Goal: Task Accomplishment & Management: Manage account settings

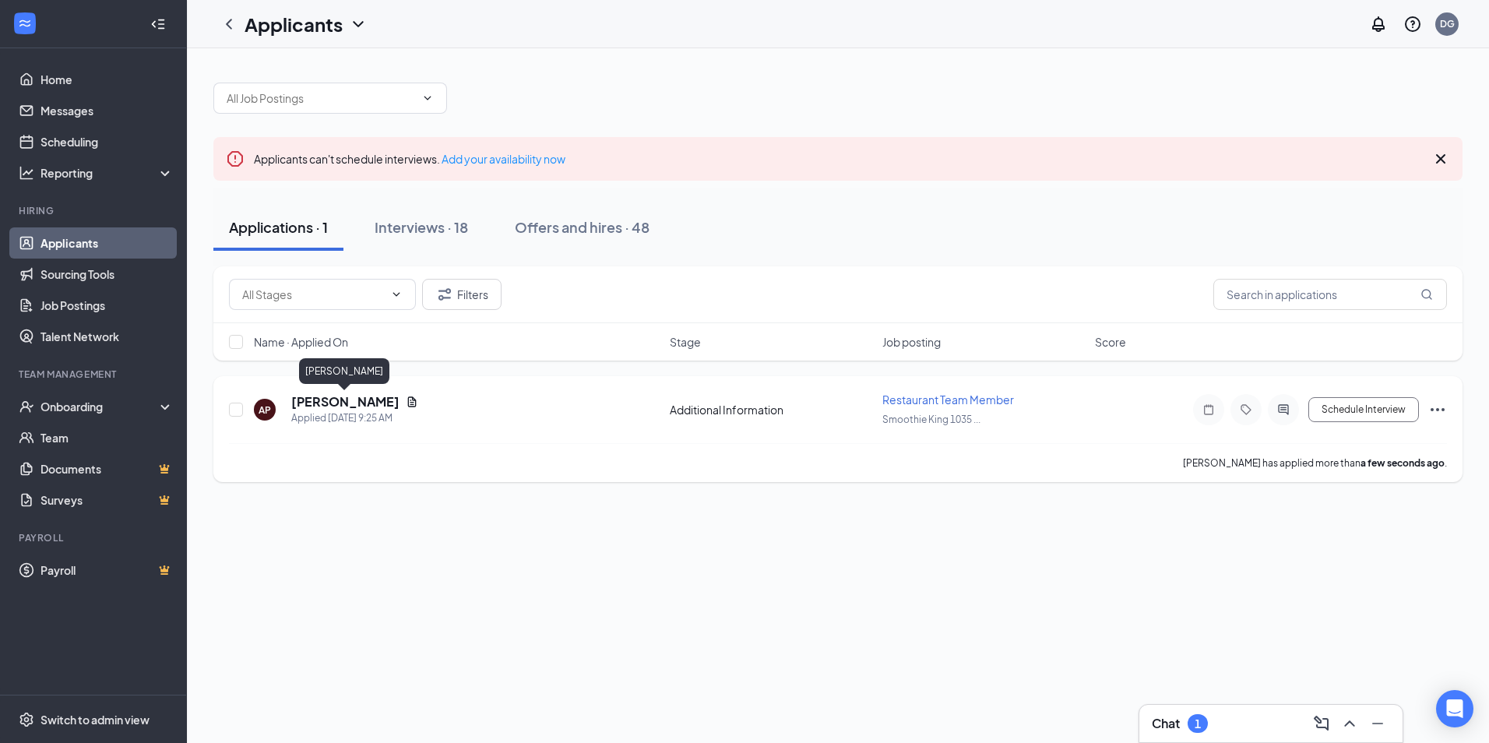
click at [351, 410] on h5 "[PERSON_NAME]" at bounding box center [345, 401] width 108 height 17
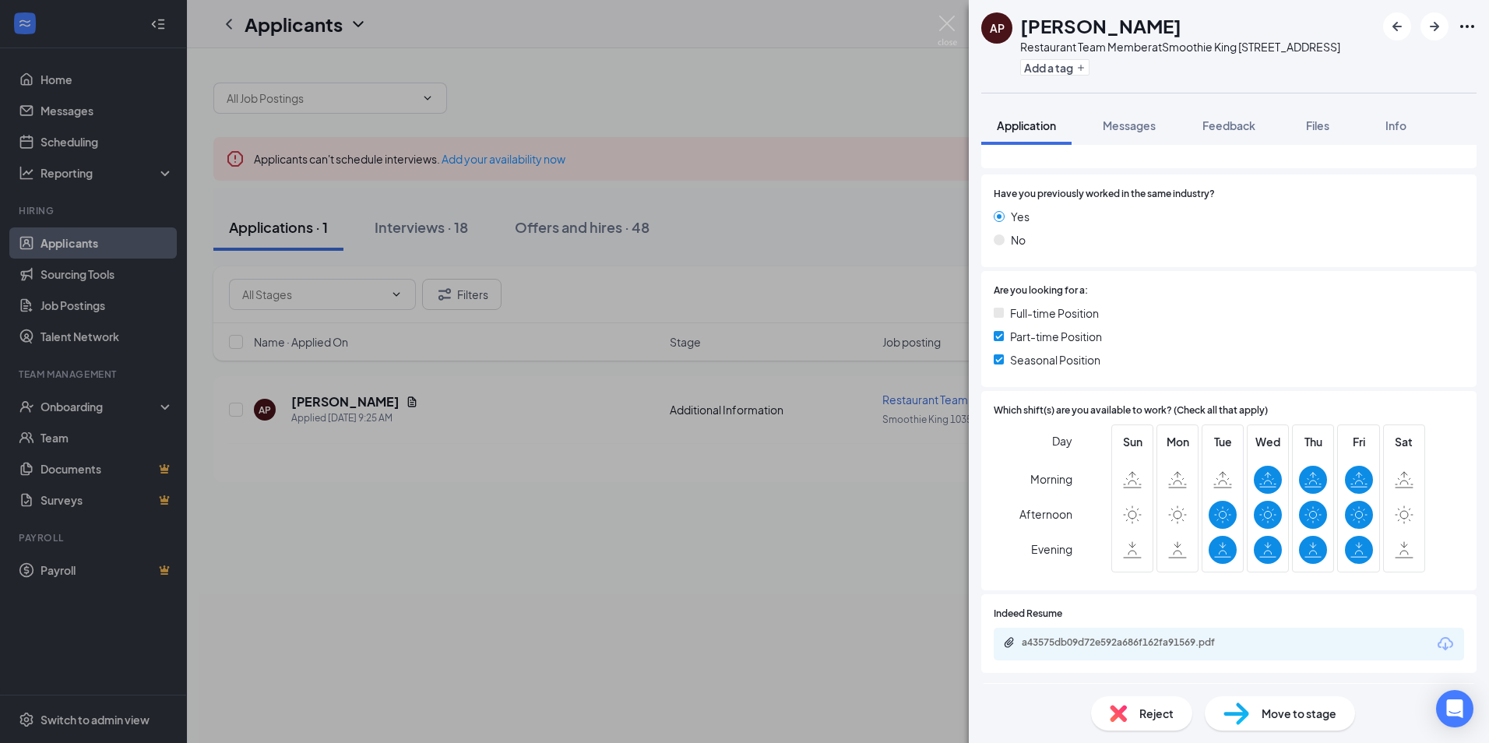
scroll to position [219, 0]
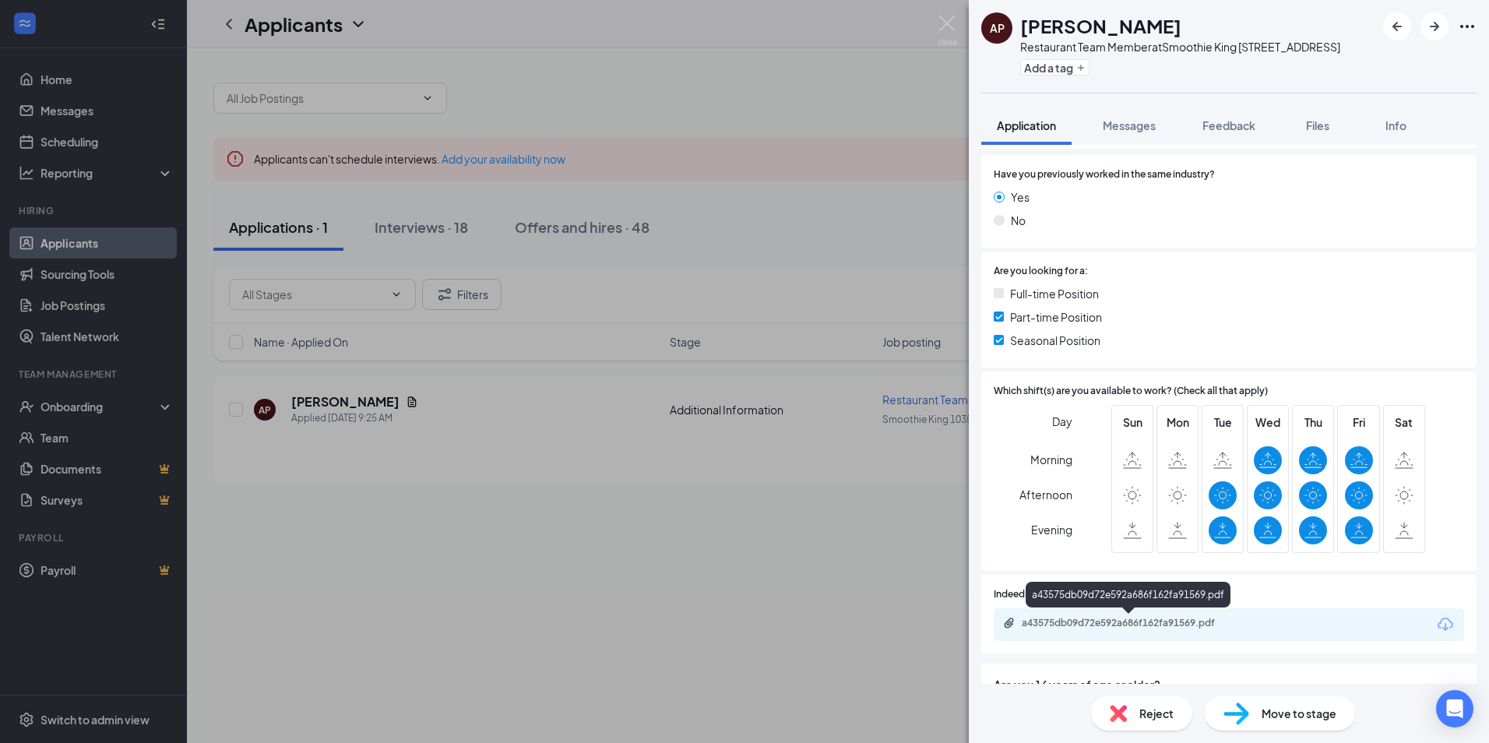
click at [1073, 632] on div "a43575db09d72e592a686f162fa91569.pdf" at bounding box center [1129, 624] width 252 height 15
click at [454, 396] on div "AP [PERSON_NAME] Restaurant Team Member at Smoothie King [STREET_ADDRESS] Add a…" at bounding box center [744, 371] width 1489 height 743
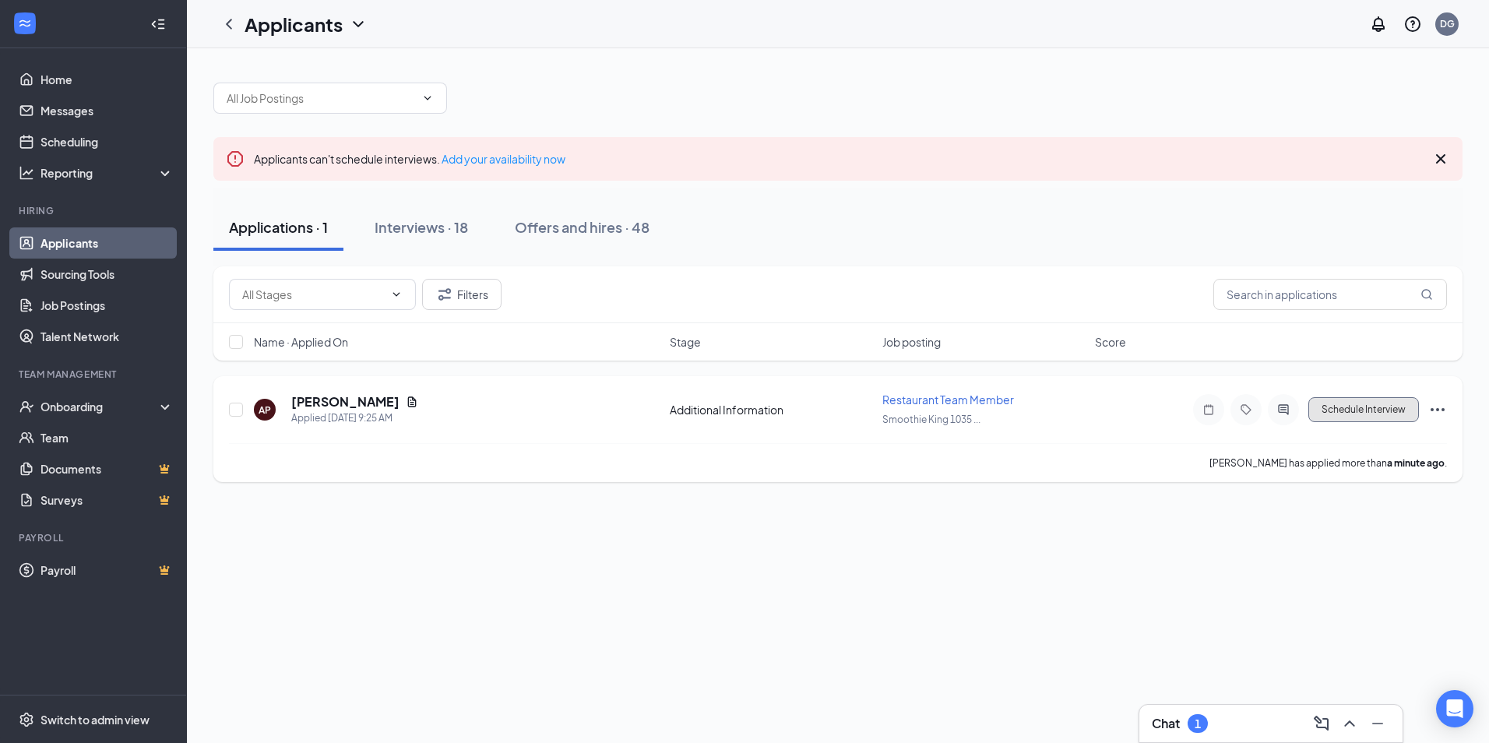
click at [1328, 413] on button "Schedule Interview" at bounding box center [1364, 409] width 111 height 25
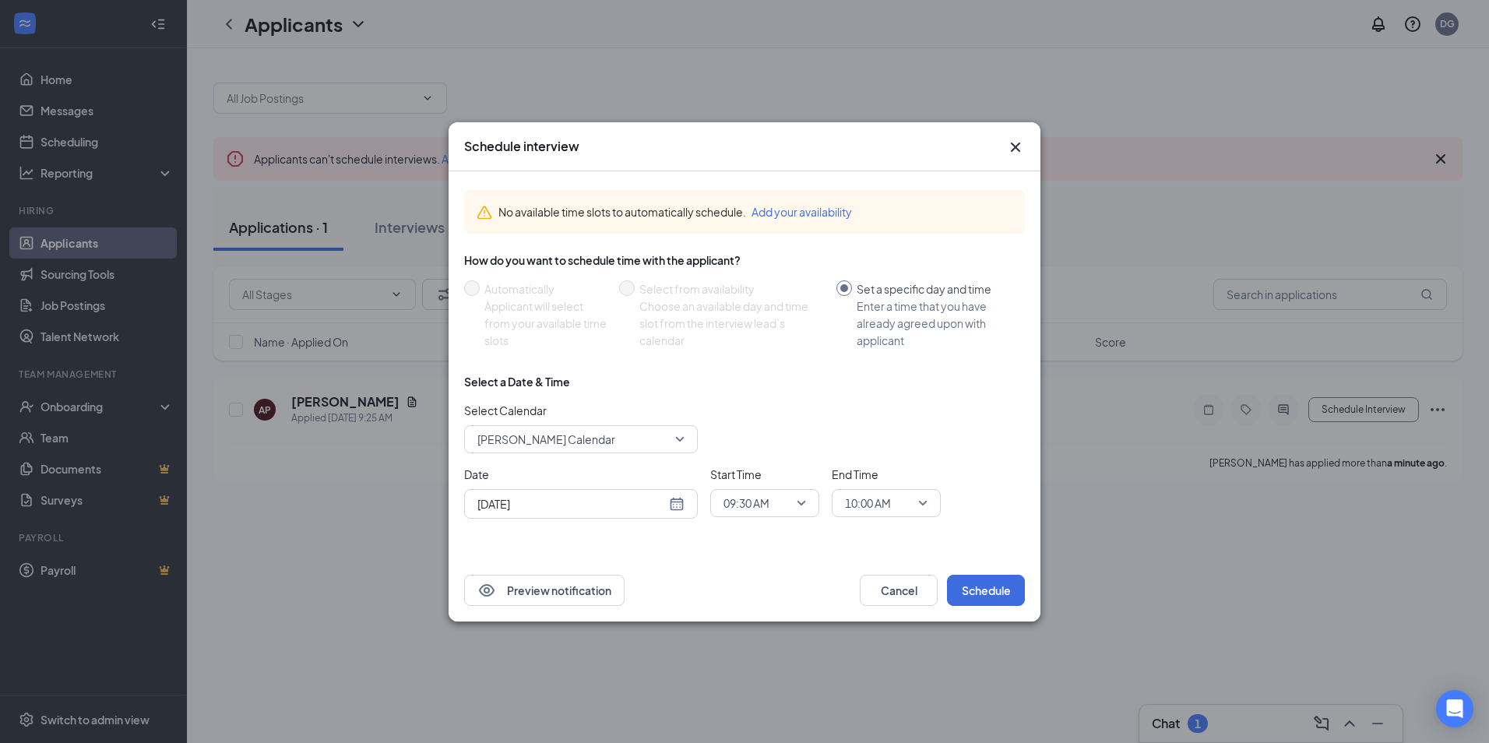
click at [673, 496] on div "[DATE]" at bounding box center [580, 503] width 207 height 17
type input "[DATE]"
click at [514, 461] on div "1" at bounding box center [515, 467] width 19 height 19
click at [798, 506] on span "09:30 AM" at bounding box center [765, 502] width 83 height 23
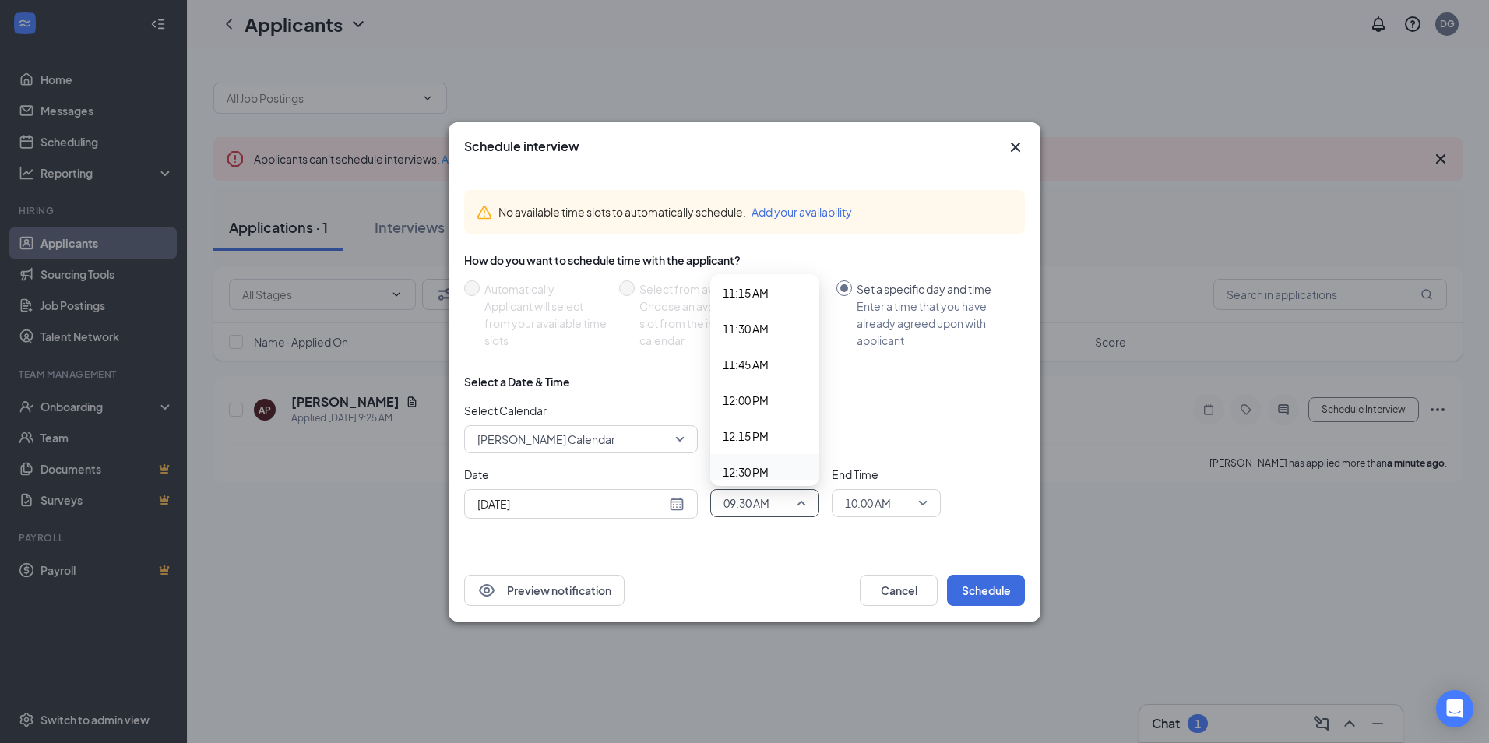
click at [738, 469] on span "12:30 PM" at bounding box center [746, 471] width 46 height 17
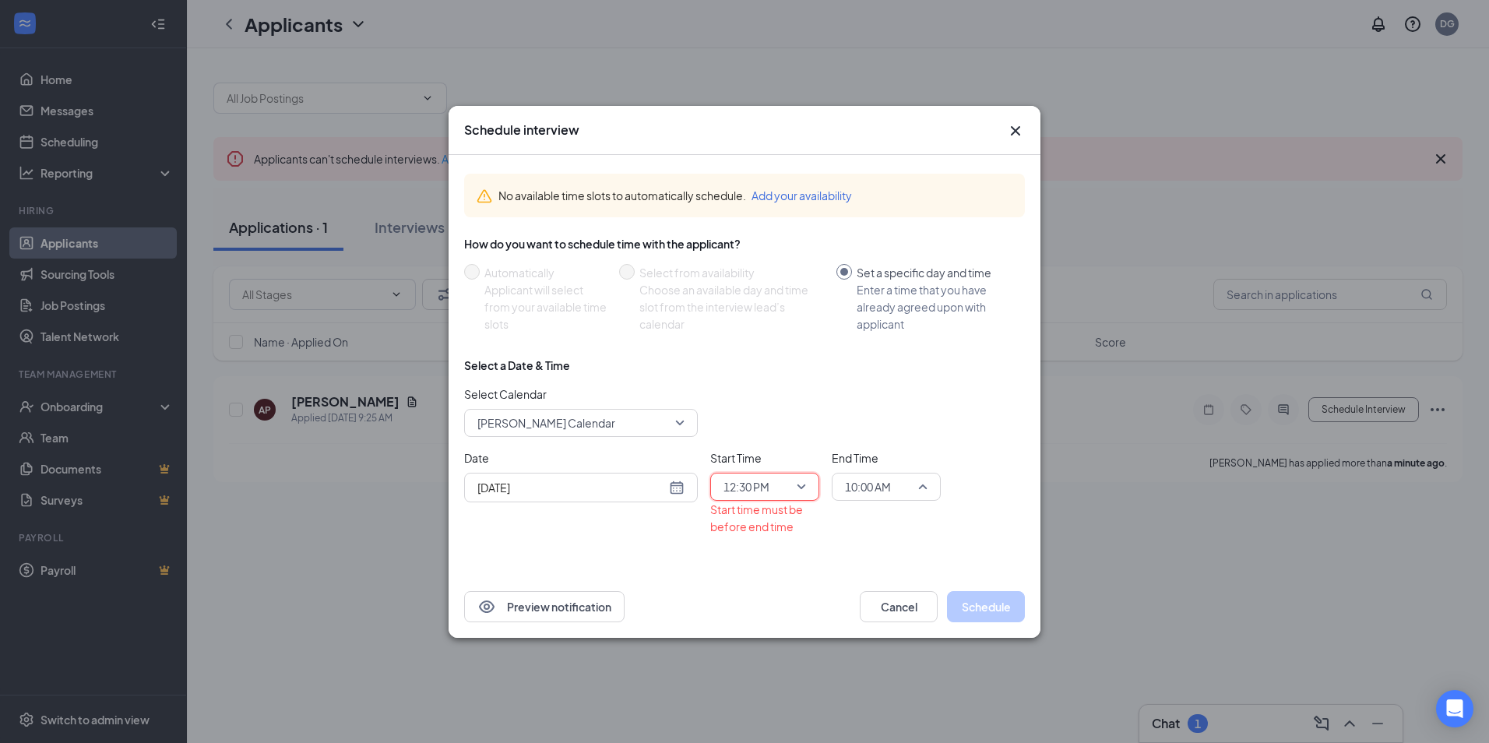
click at [925, 482] on span "10:00 AM" at bounding box center [886, 486] width 83 height 23
click at [884, 425] on span "12:45 PM" at bounding box center [867, 424] width 46 height 17
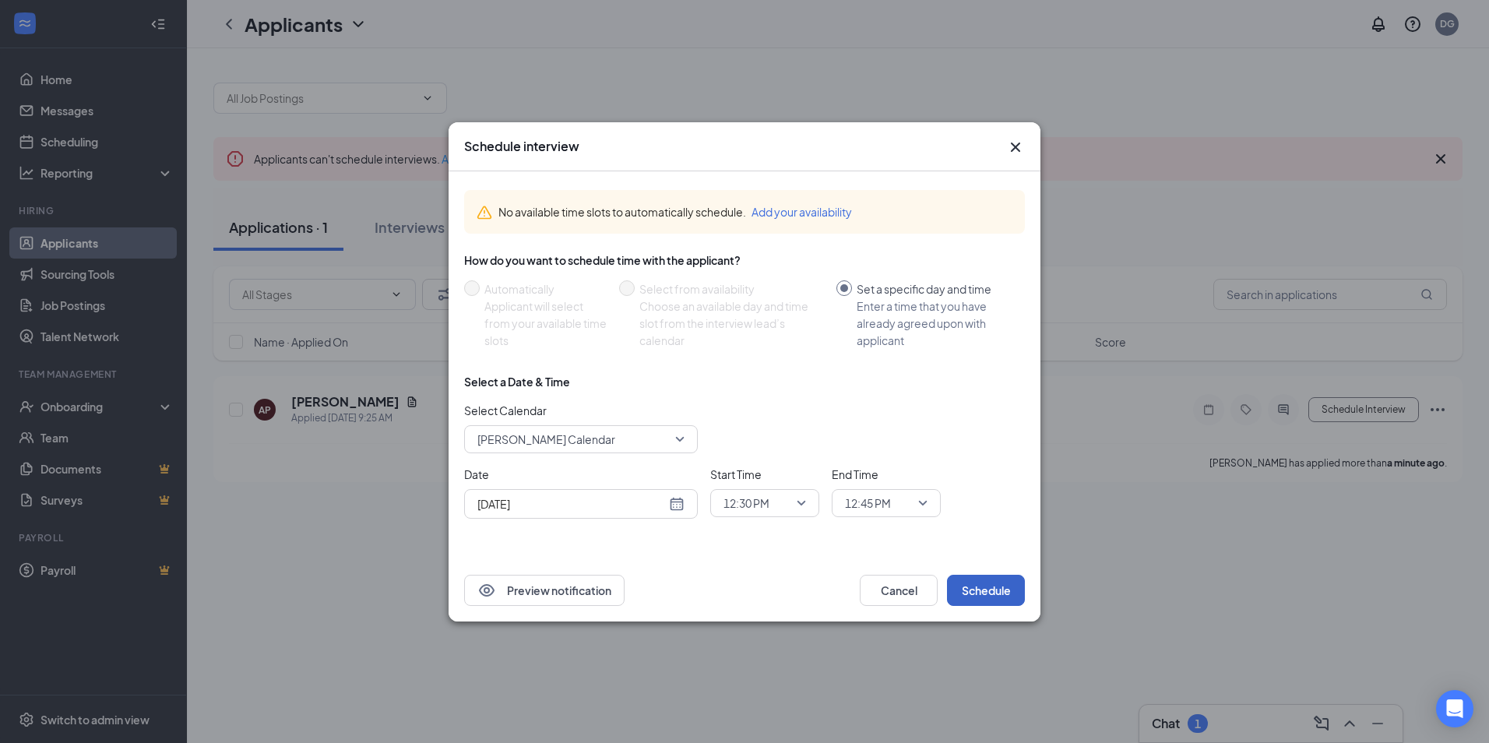
click at [978, 600] on button "Schedule" at bounding box center [986, 590] width 78 height 31
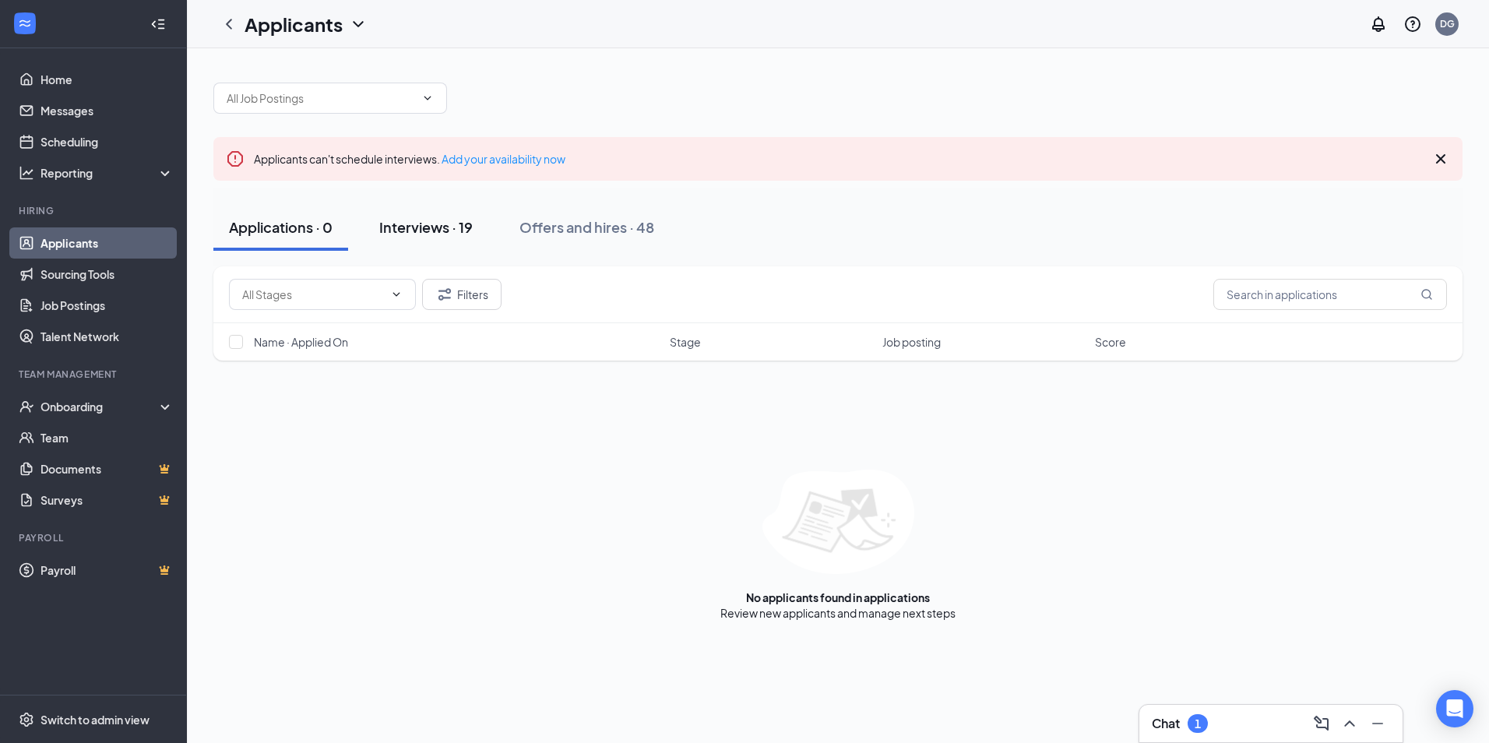
click at [441, 229] on div "Interviews · 19" at bounding box center [425, 226] width 93 height 19
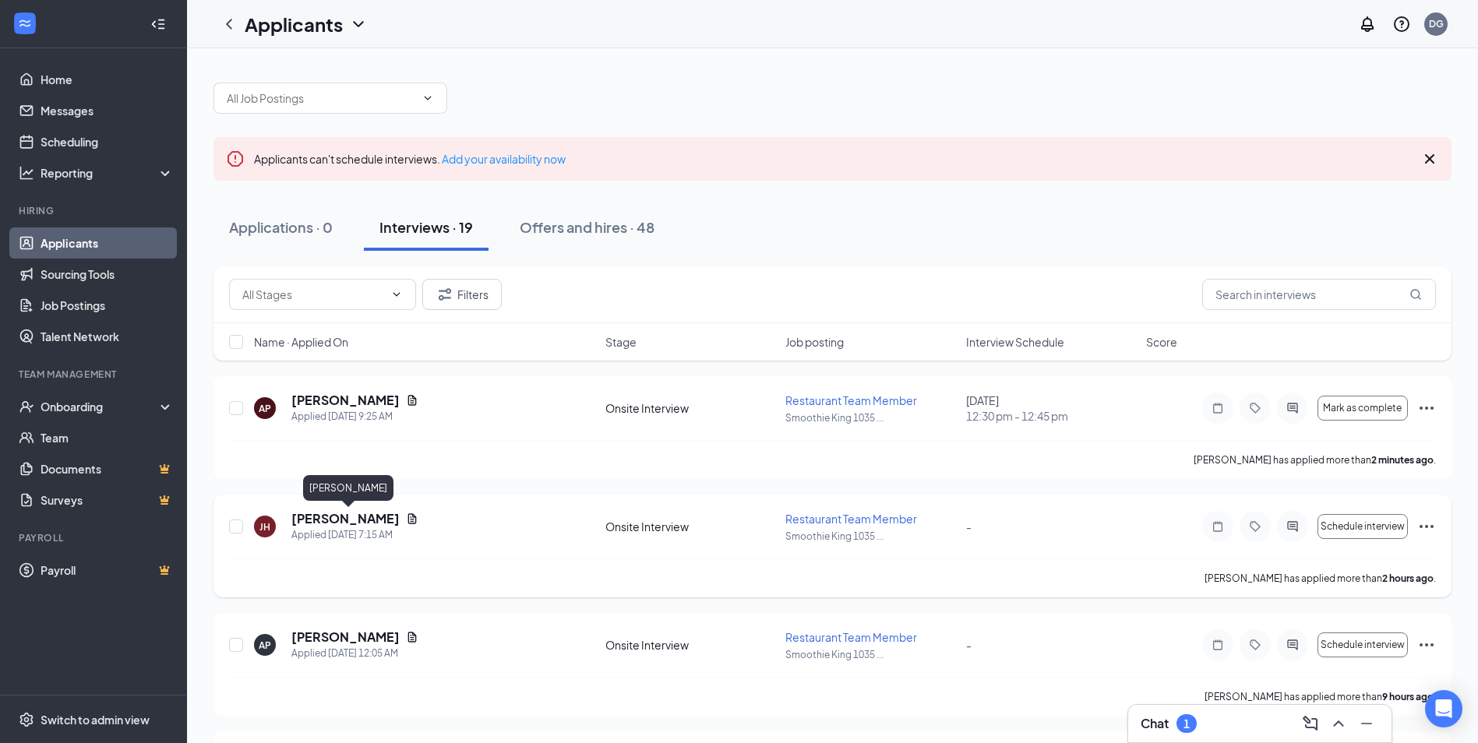
click at [353, 510] on h5 "[PERSON_NAME]" at bounding box center [345, 518] width 108 height 17
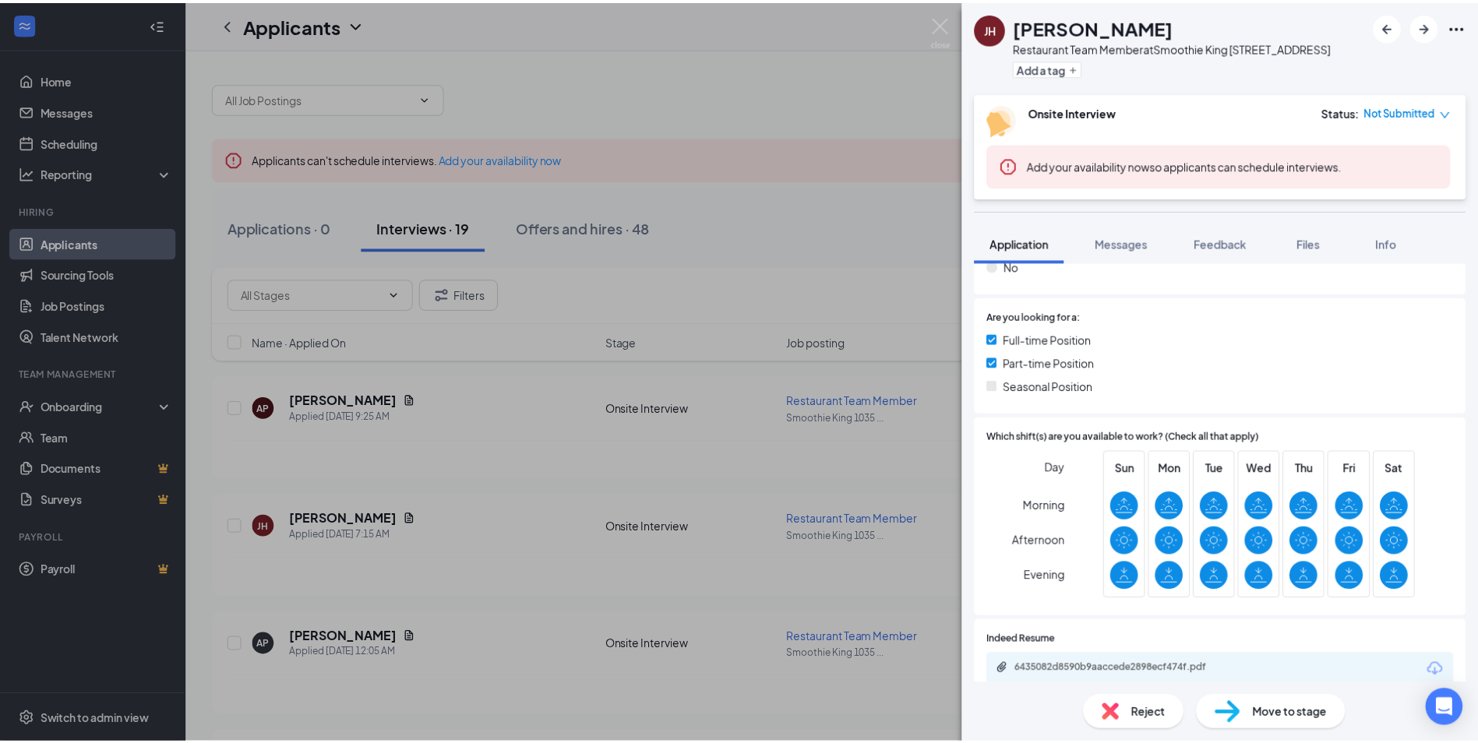
scroll to position [294, 0]
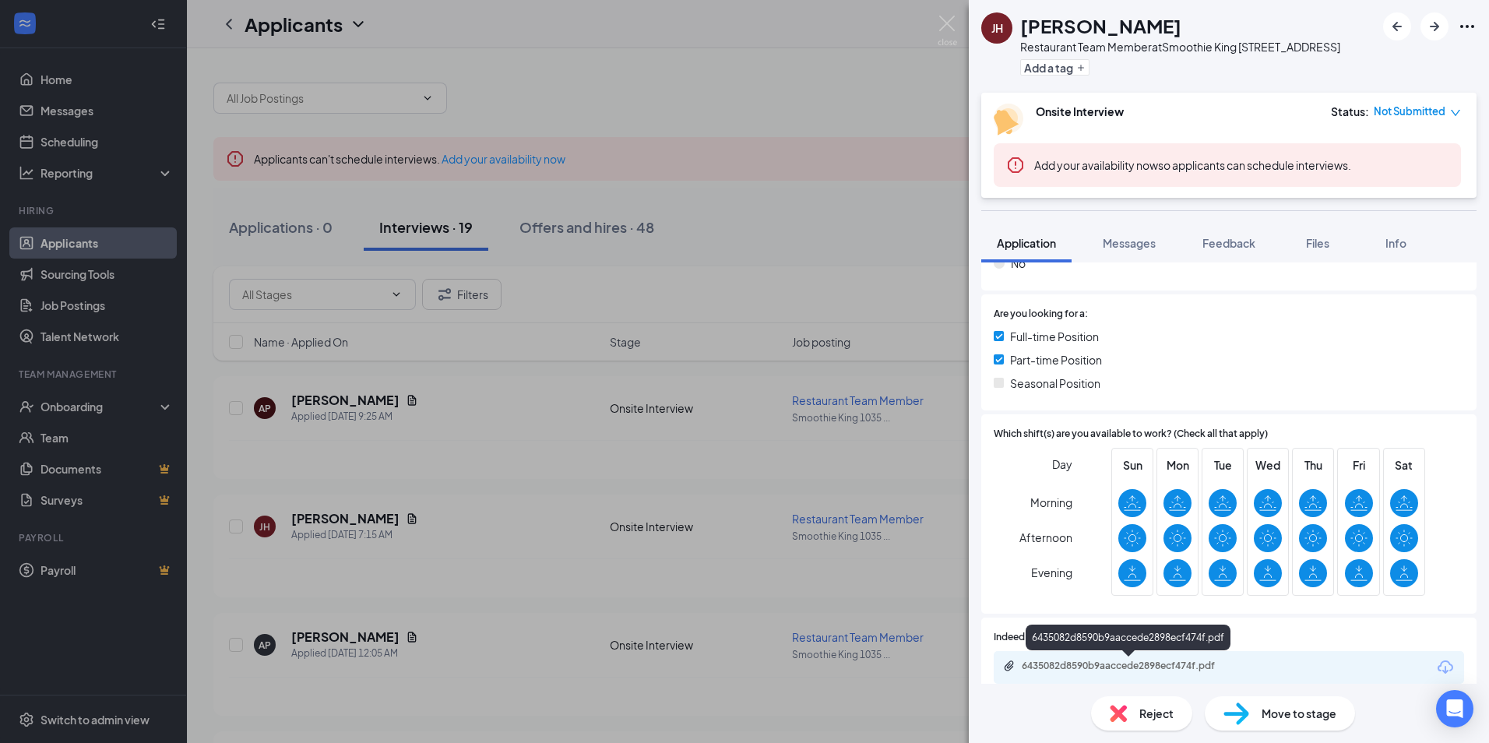
click at [1108, 663] on div "6435082d8590b9aaccede2898ecf474f.pdf" at bounding box center [1131, 666] width 218 height 12
click at [830, 109] on div "[PERSON_NAME] [PERSON_NAME] Restaurant Team Member at Smoothie King [STREET_ADD…" at bounding box center [744, 371] width 1489 height 743
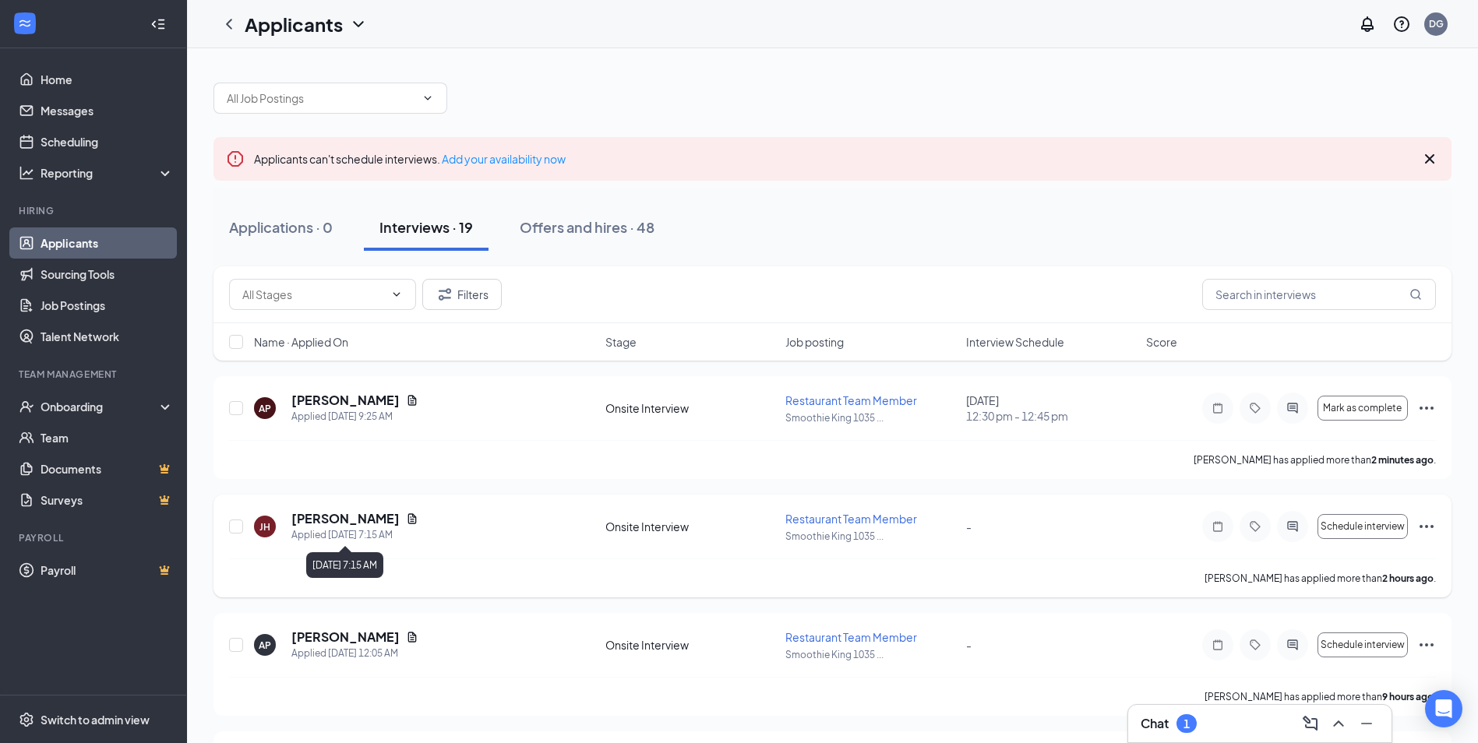
click at [374, 528] on div "Applied [DATE] 7:15 AM" at bounding box center [354, 535] width 127 height 16
click at [1333, 529] on span "Schedule interview" at bounding box center [1362, 526] width 84 height 11
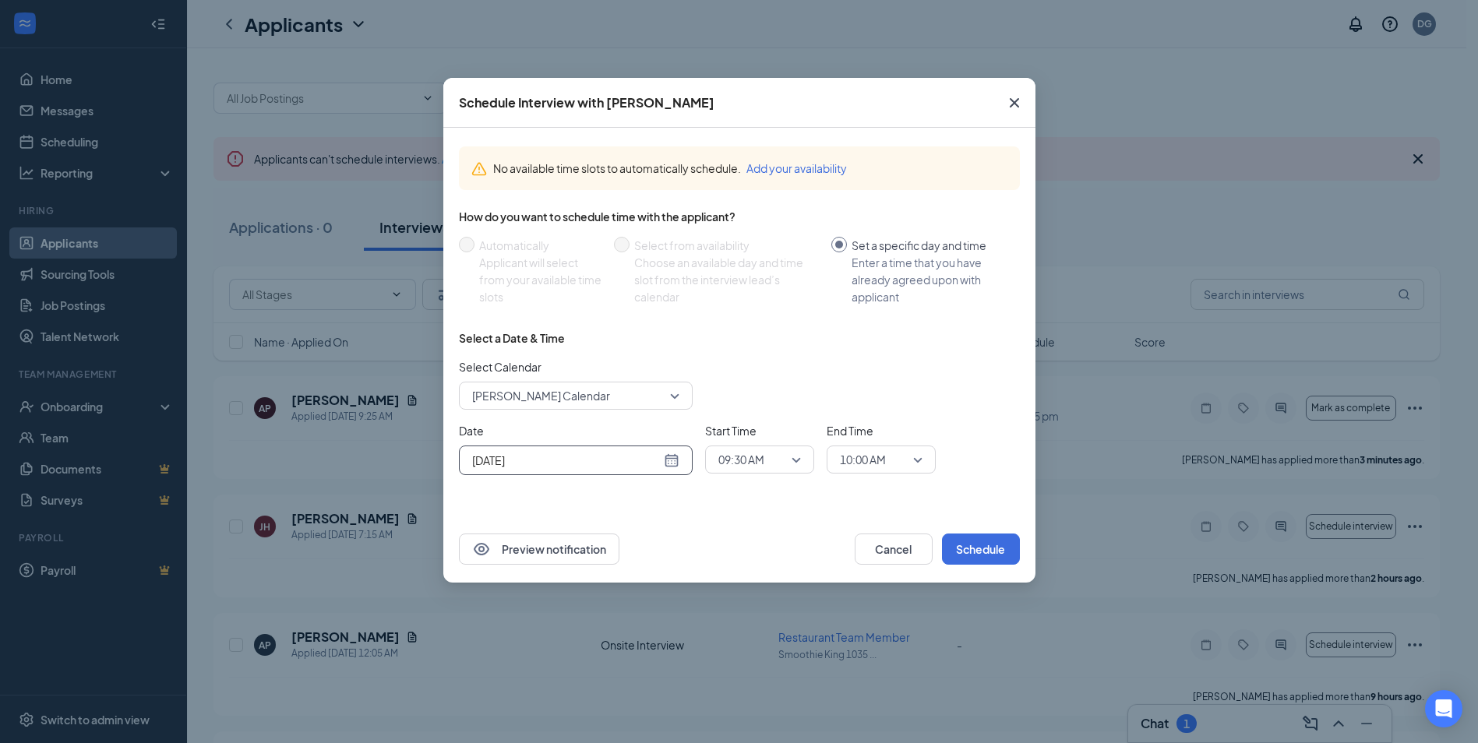
click at [672, 463] on div "[DATE]" at bounding box center [575, 460] width 207 height 17
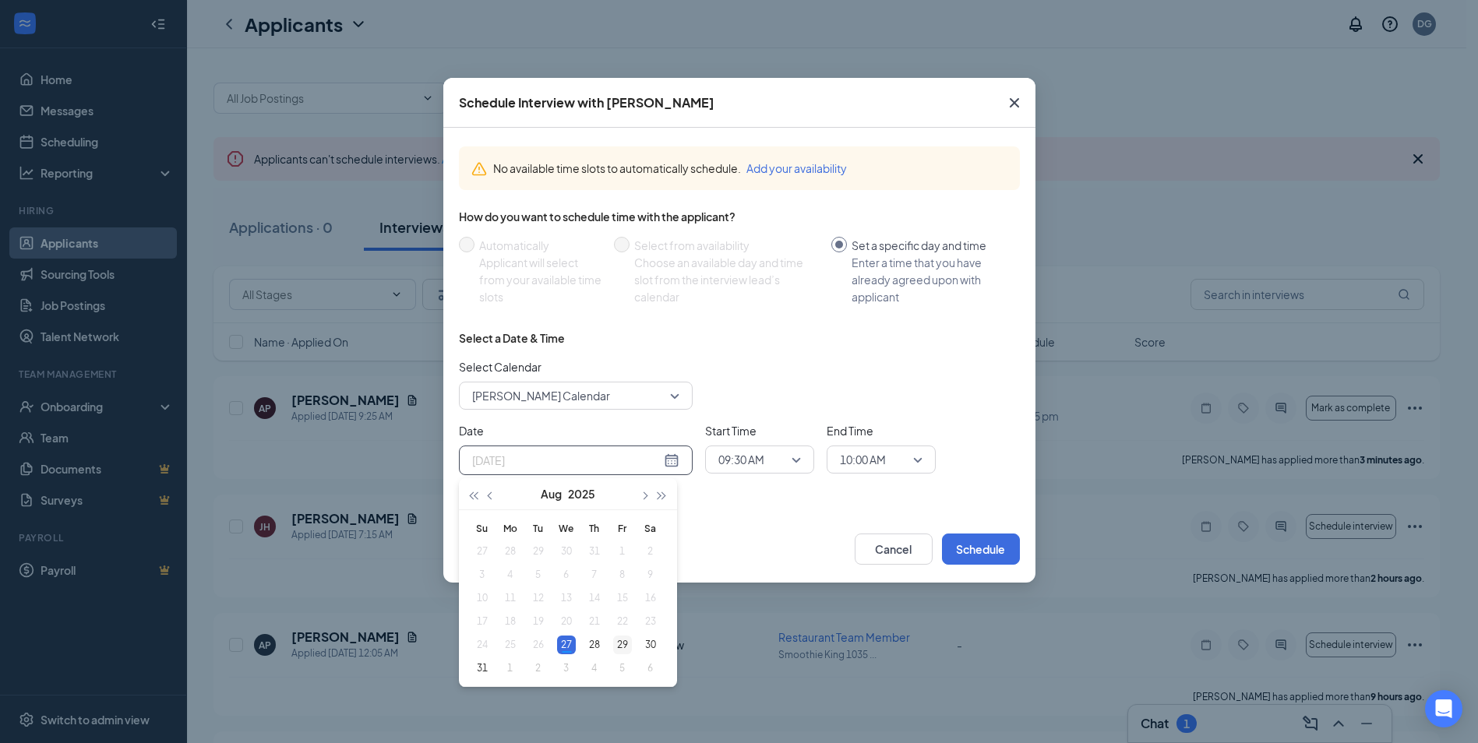
type input "[DATE]"
click at [621, 643] on div "29" at bounding box center [622, 645] width 19 height 19
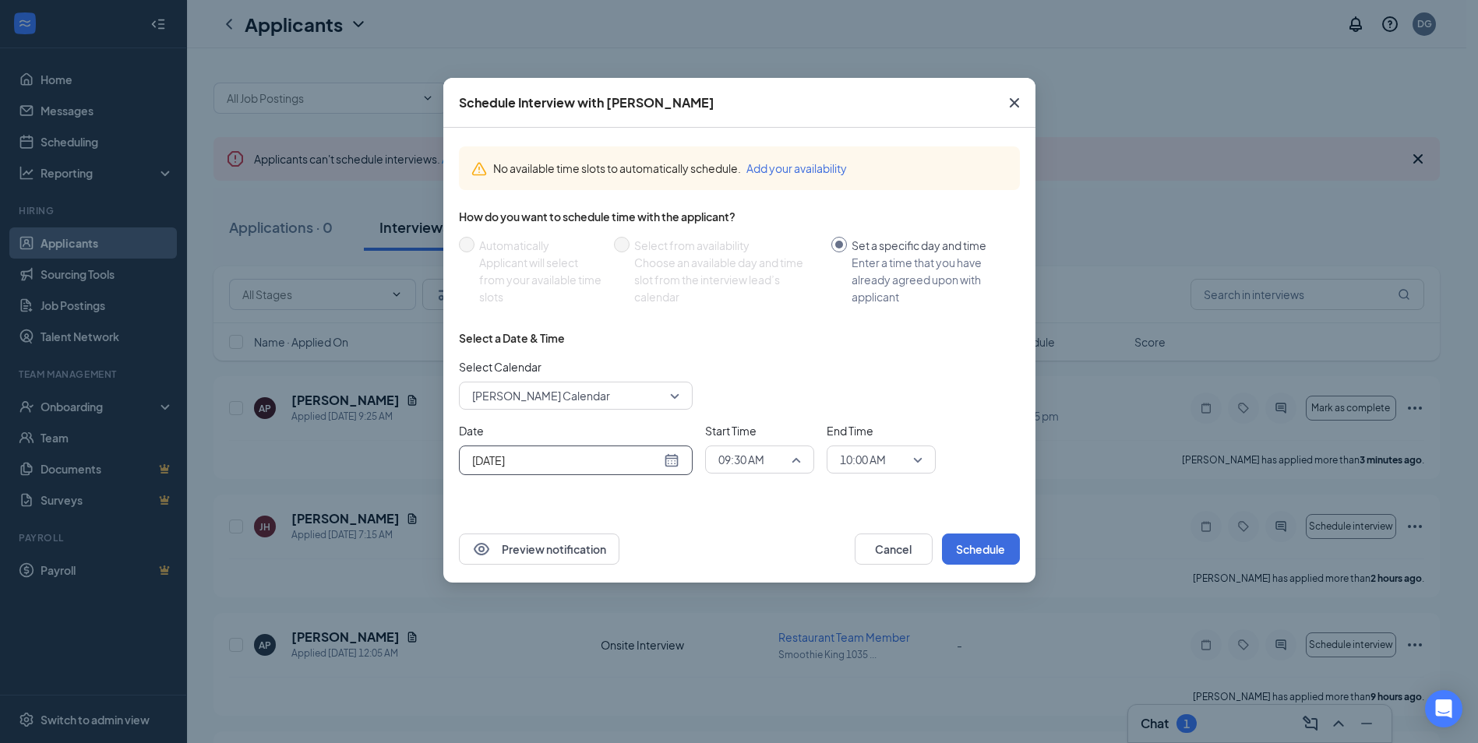
click at [796, 457] on span "09:30 AM" at bounding box center [759, 459] width 83 height 23
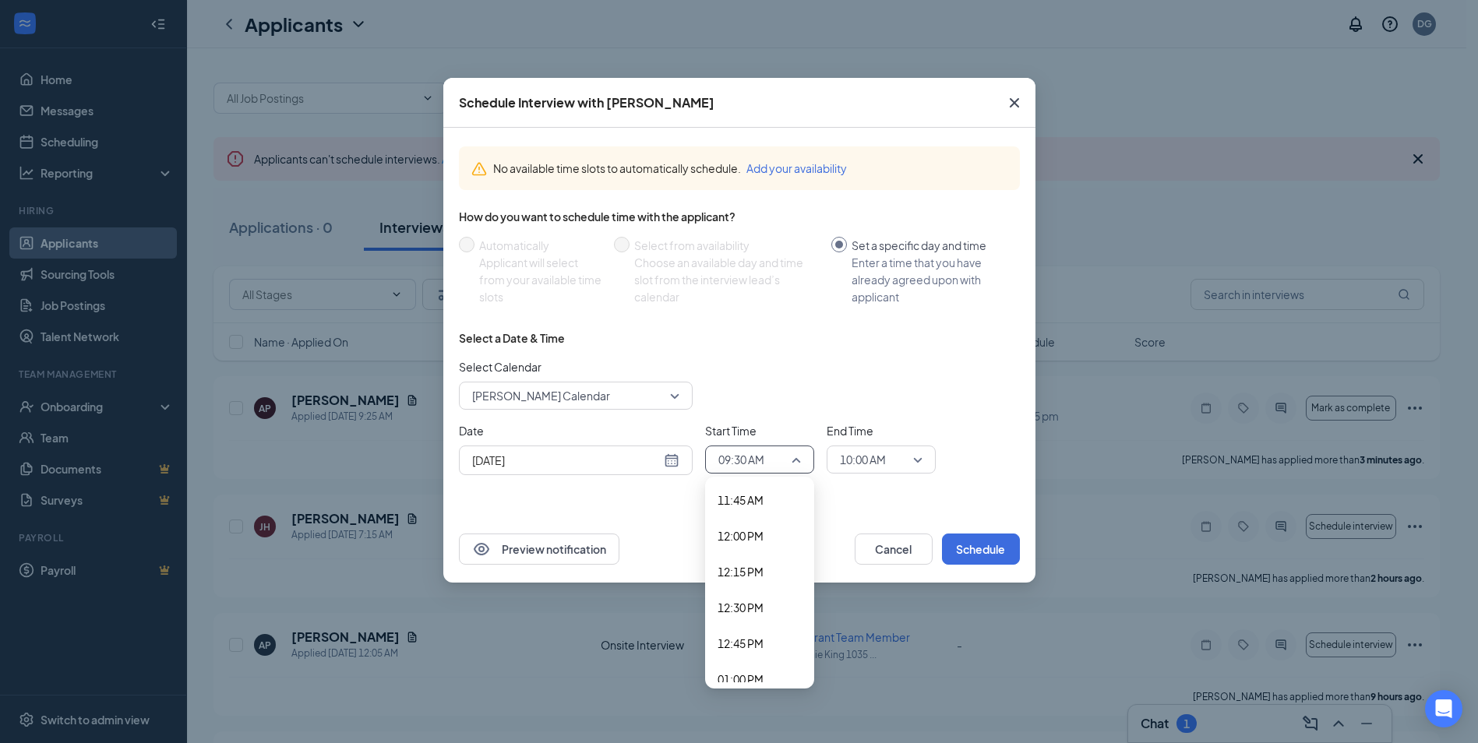
scroll to position [1770, 0]
click at [748, 661] on span "01:30 PM" at bounding box center [740, 666] width 46 height 17
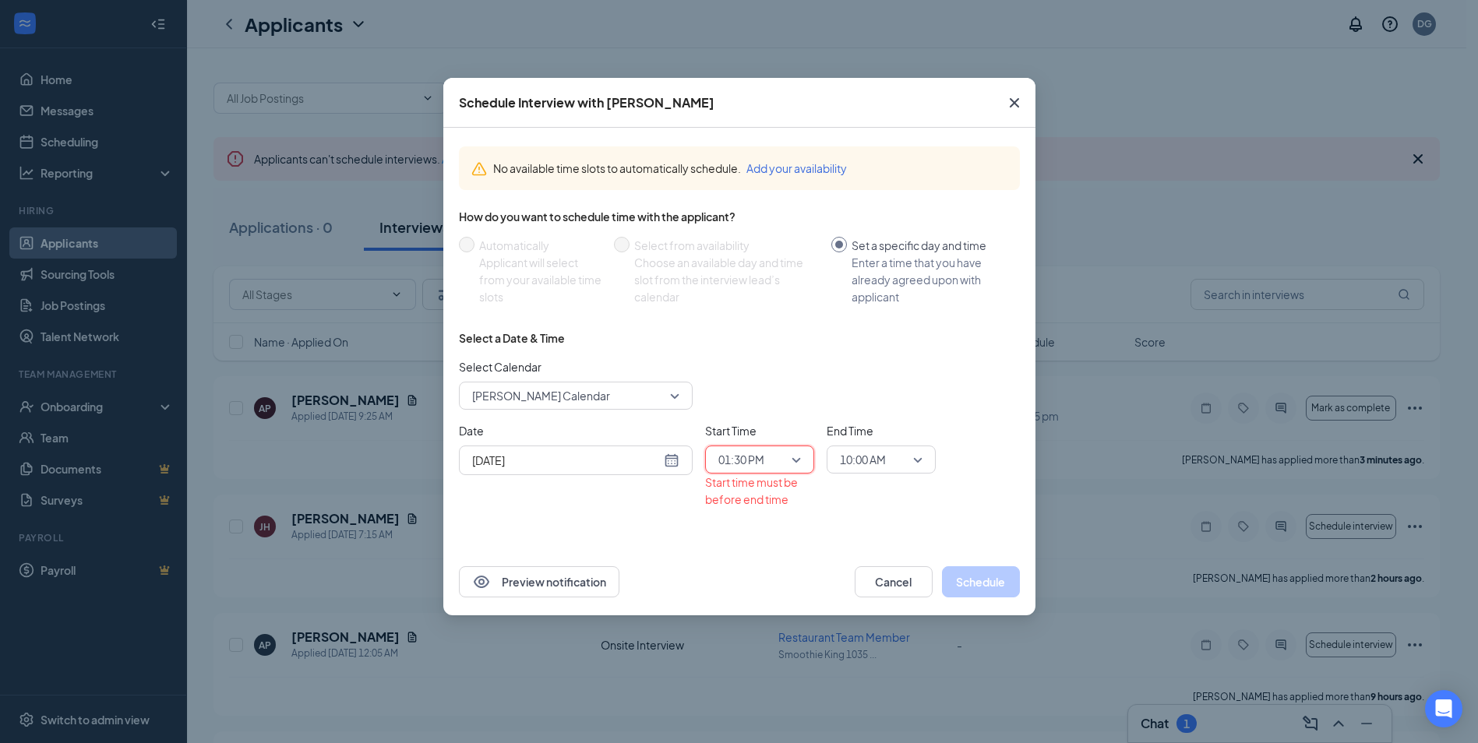
click at [913, 466] on span "10:00 AM" at bounding box center [881, 459] width 83 height 23
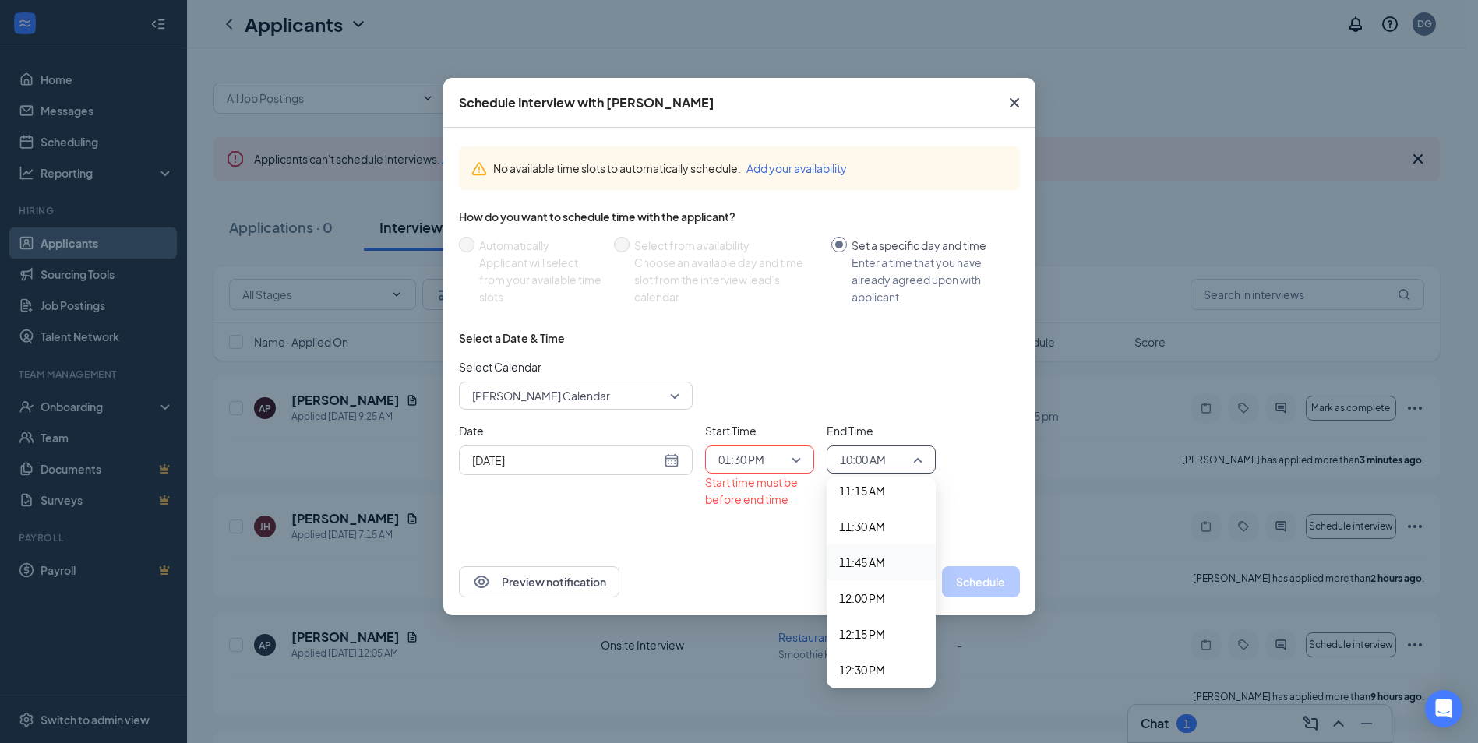
click at [854, 562] on span "11:45 AM" at bounding box center [862, 562] width 46 height 17
click at [918, 457] on span "11:45 AM" at bounding box center [881, 459] width 83 height 23
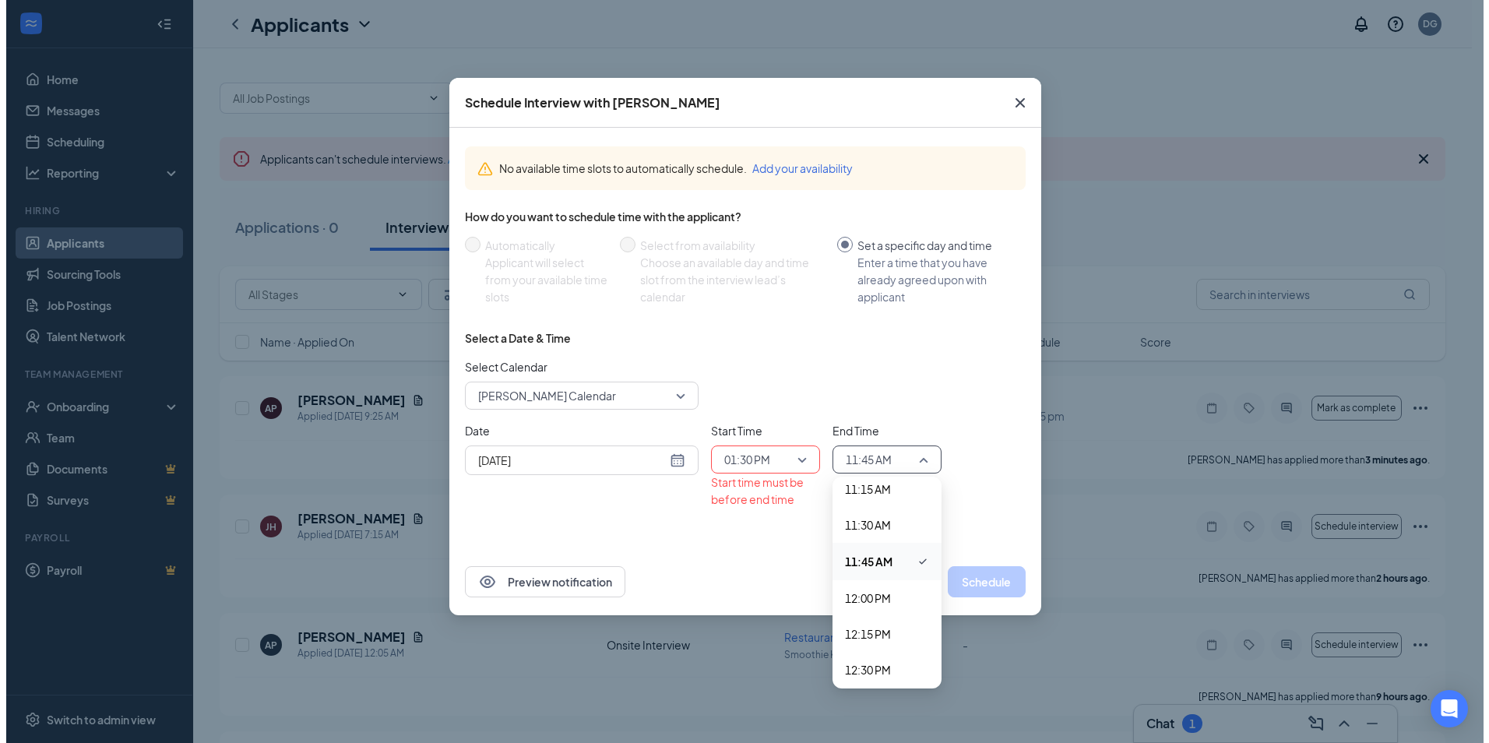
scroll to position [1842, 0]
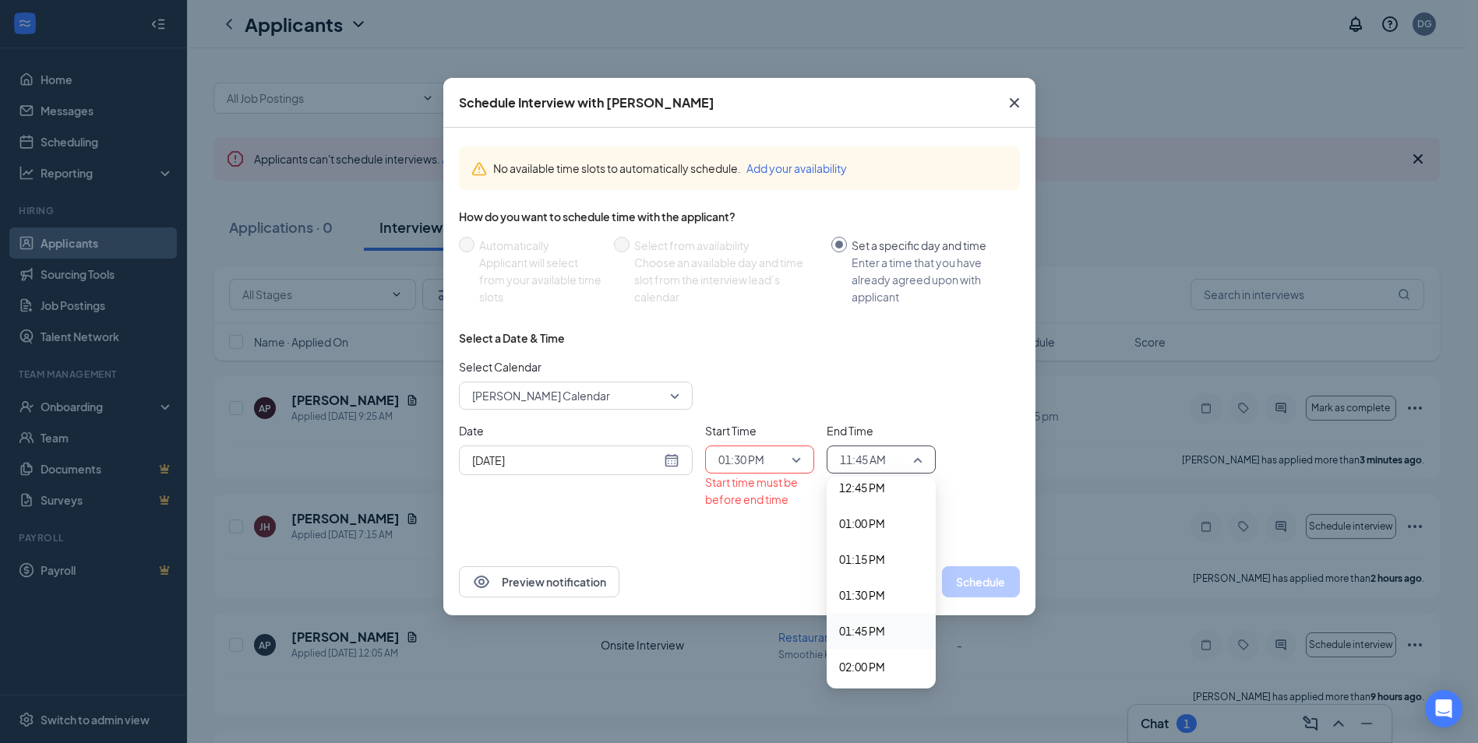
click at [861, 642] on div "01:45 PM" at bounding box center [880, 631] width 109 height 36
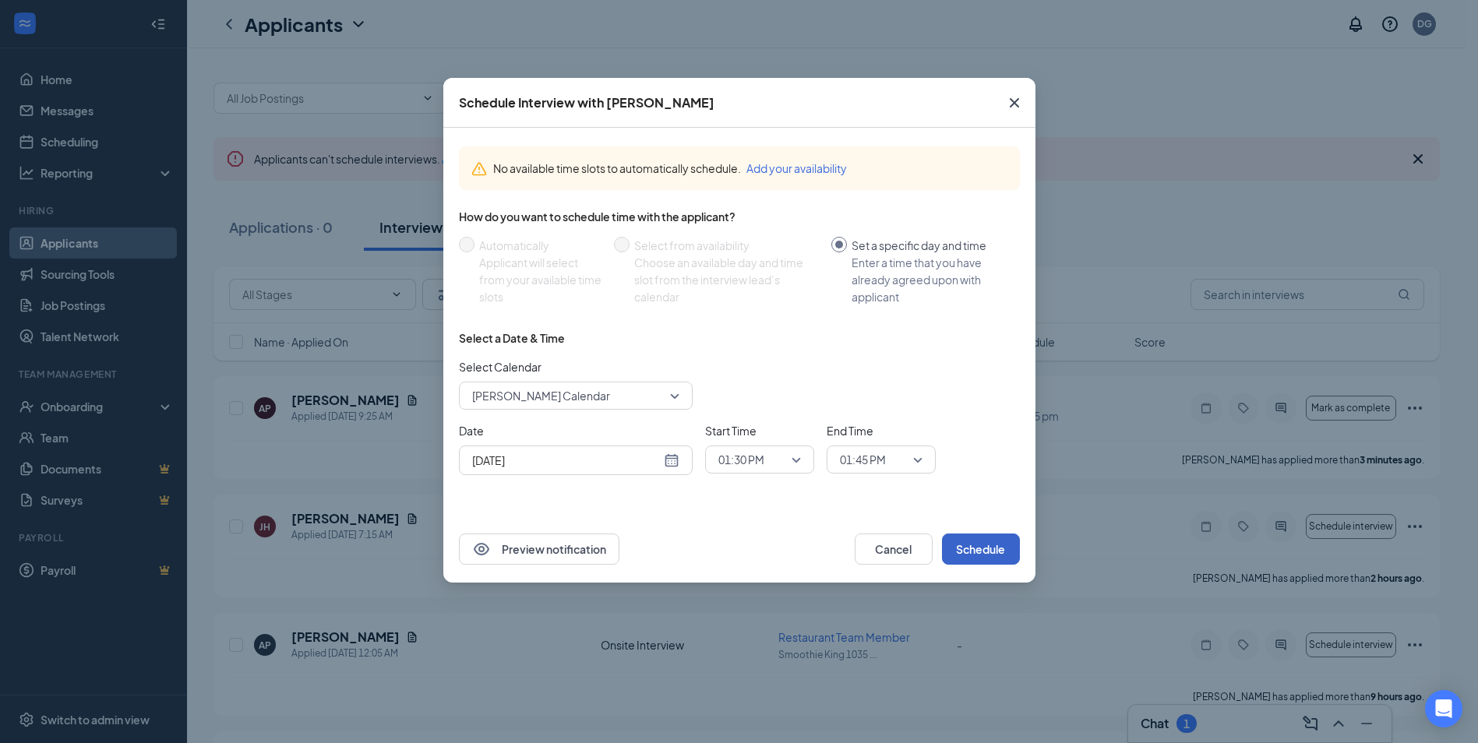
click at [981, 550] on button "Schedule" at bounding box center [981, 549] width 78 height 31
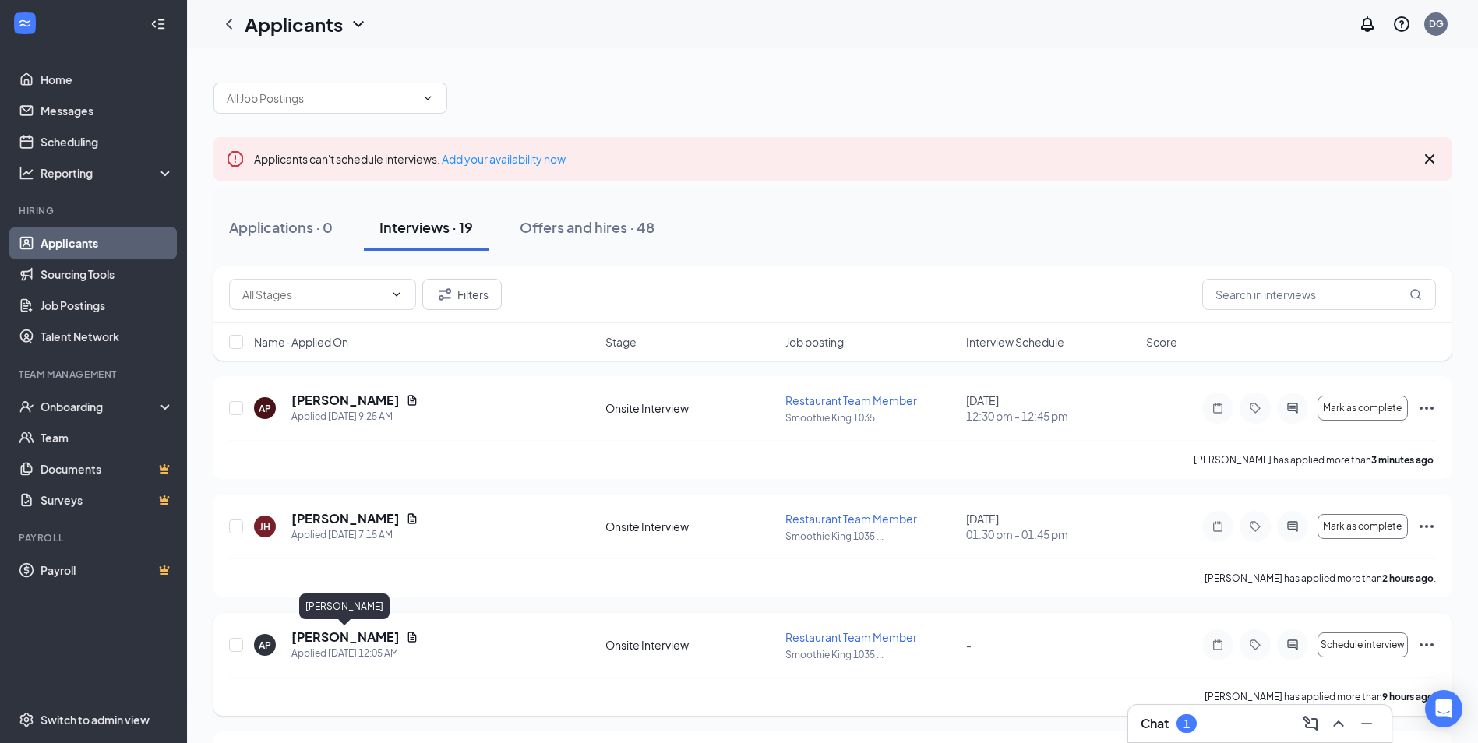
click at [385, 642] on h5 "[PERSON_NAME]" at bounding box center [345, 637] width 108 height 17
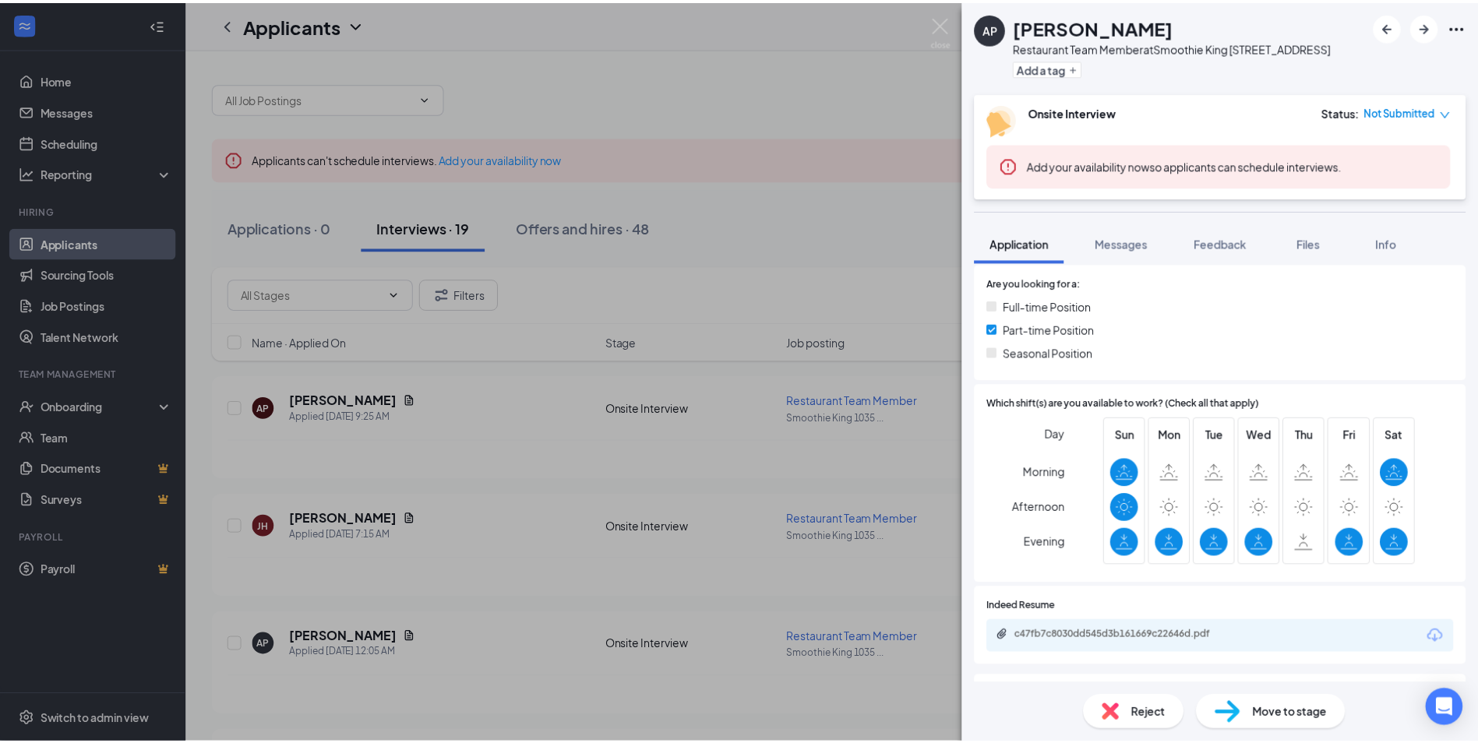
scroll to position [333, 0]
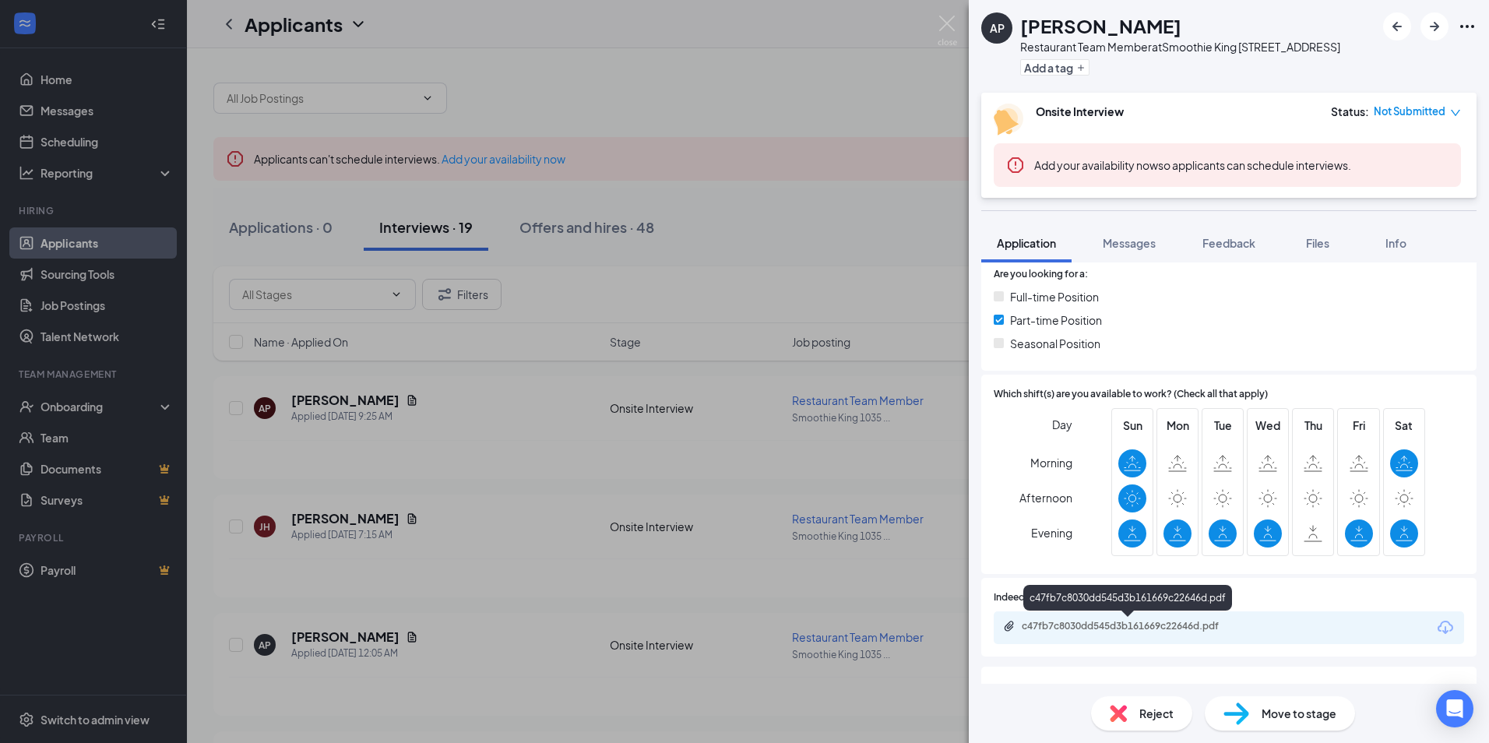
click at [1136, 621] on div "c47fb7c8030dd545d3b161669c22646d.pdf" at bounding box center [1131, 626] width 218 height 12
click at [439, 642] on div "AP [PERSON_NAME] Restaurant Team Member at Smoothie King [STREET_ADDRESS] Add a…" at bounding box center [744, 371] width 1489 height 743
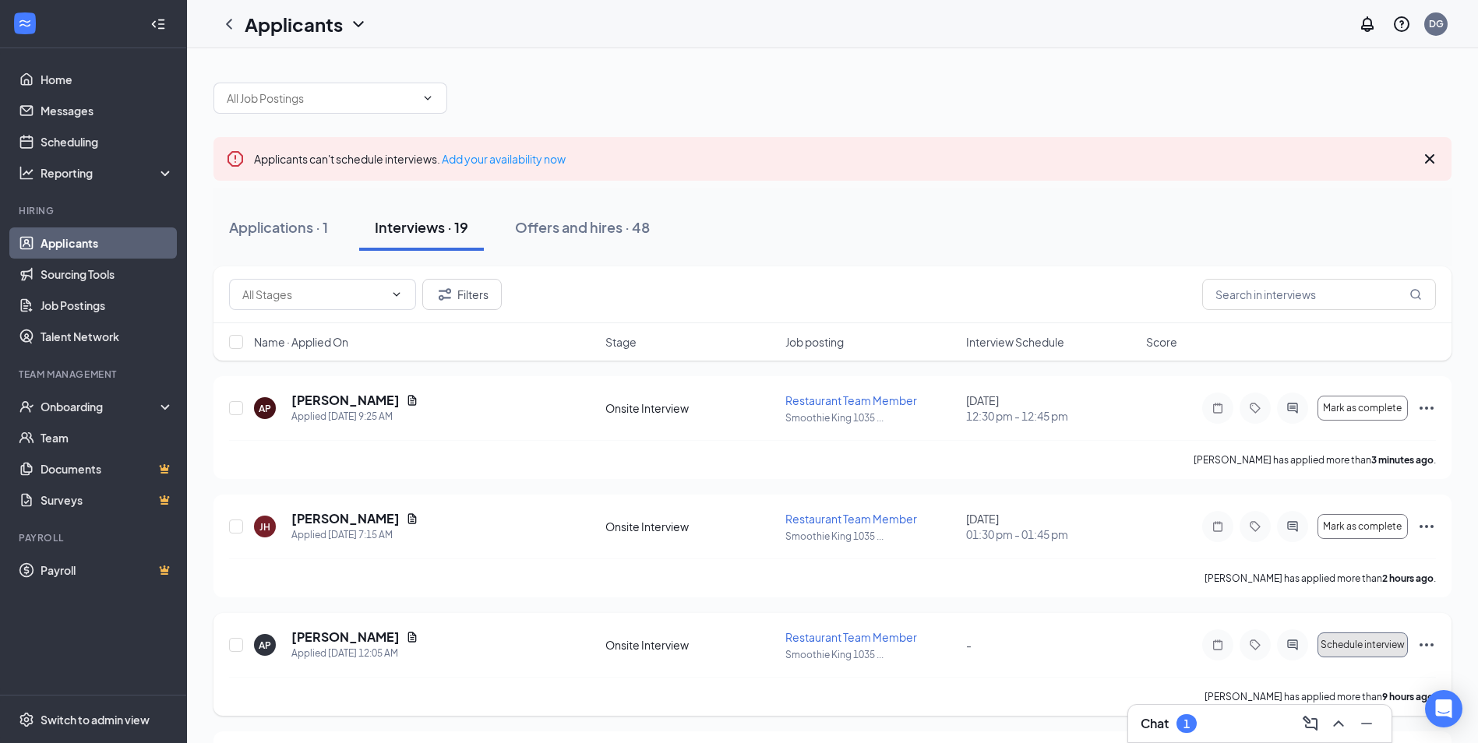
click at [1350, 641] on span "Schedule interview" at bounding box center [1362, 644] width 84 height 11
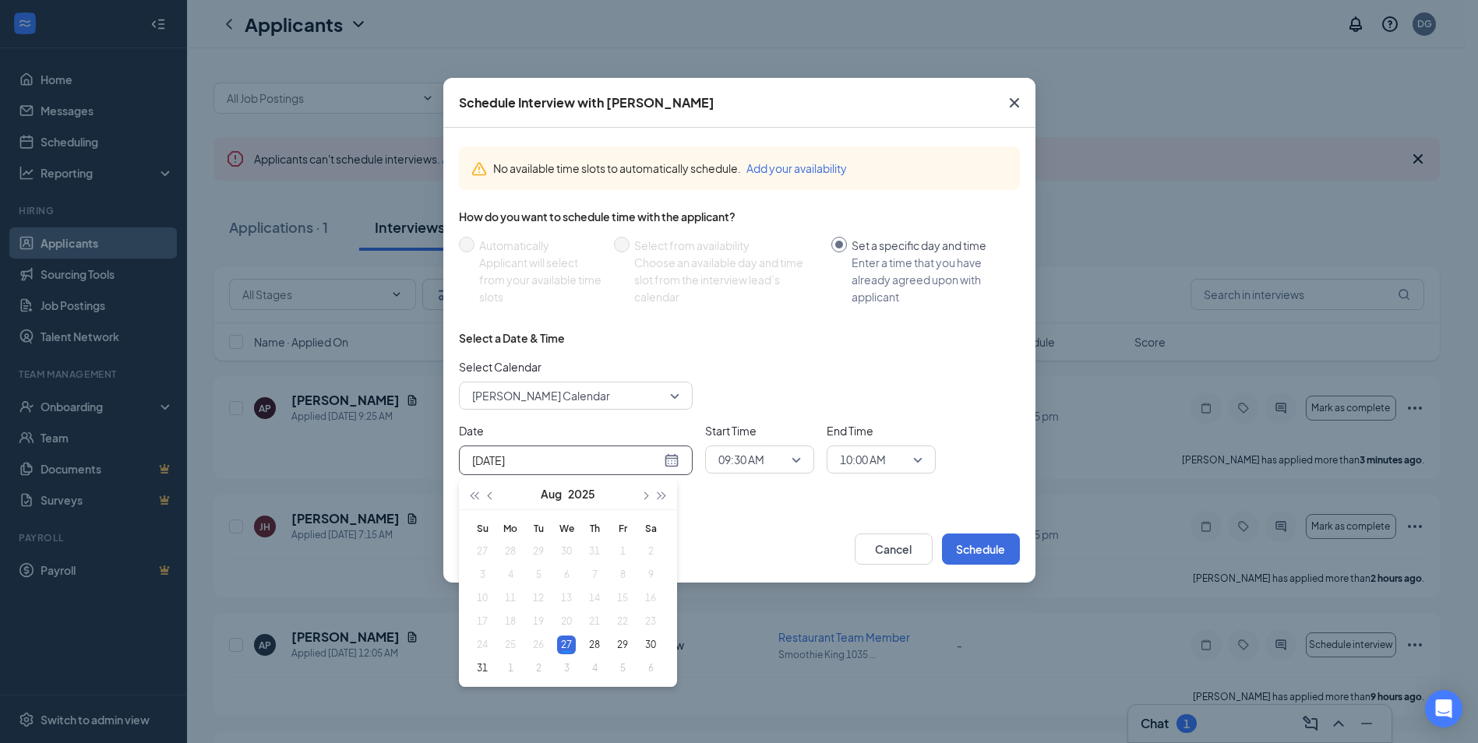
click at [643, 460] on input "[DATE]" at bounding box center [566, 460] width 188 height 17
type input "[DATE]"
click at [537, 664] on div "2" at bounding box center [538, 668] width 19 height 19
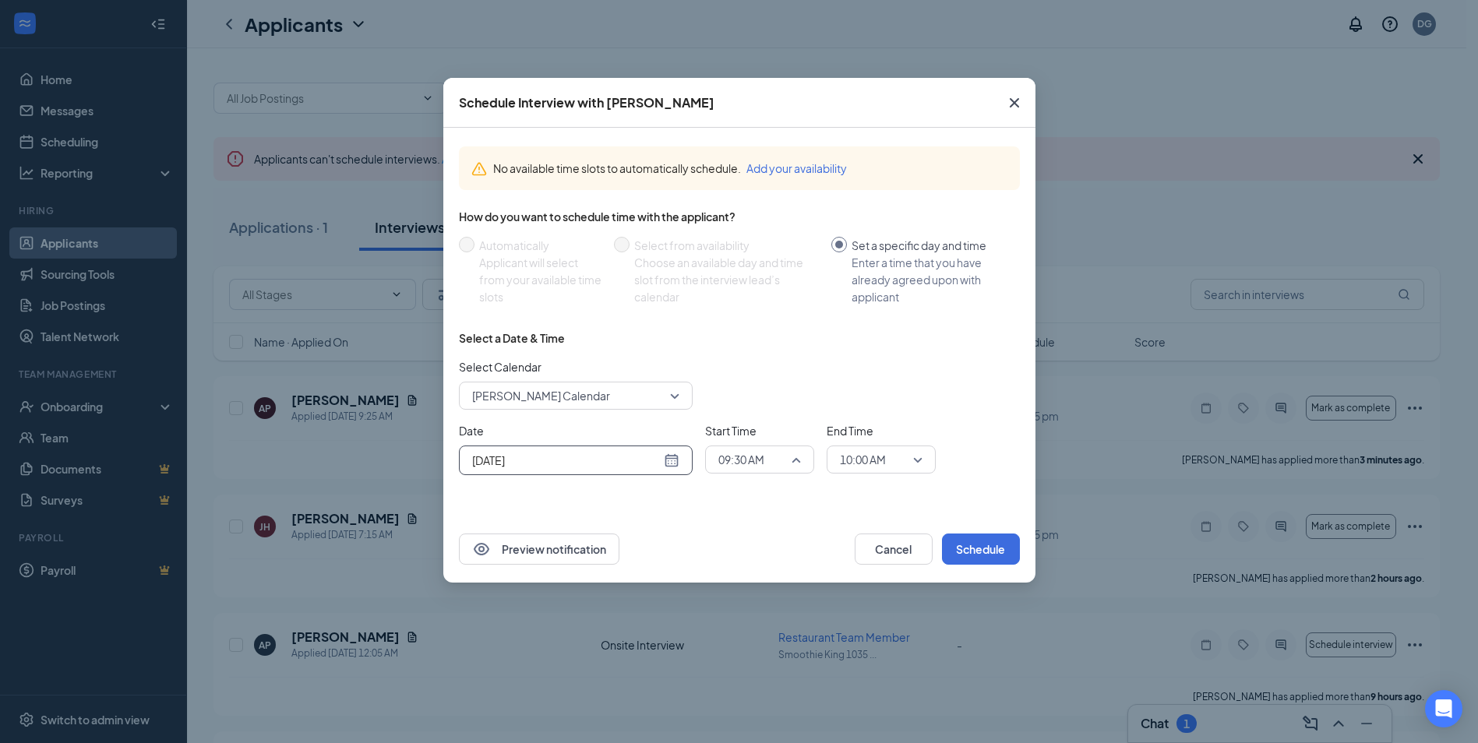
scroll to position [1199, 0]
click at [792, 458] on span "09:30 AM" at bounding box center [759, 459] width 83 height 23
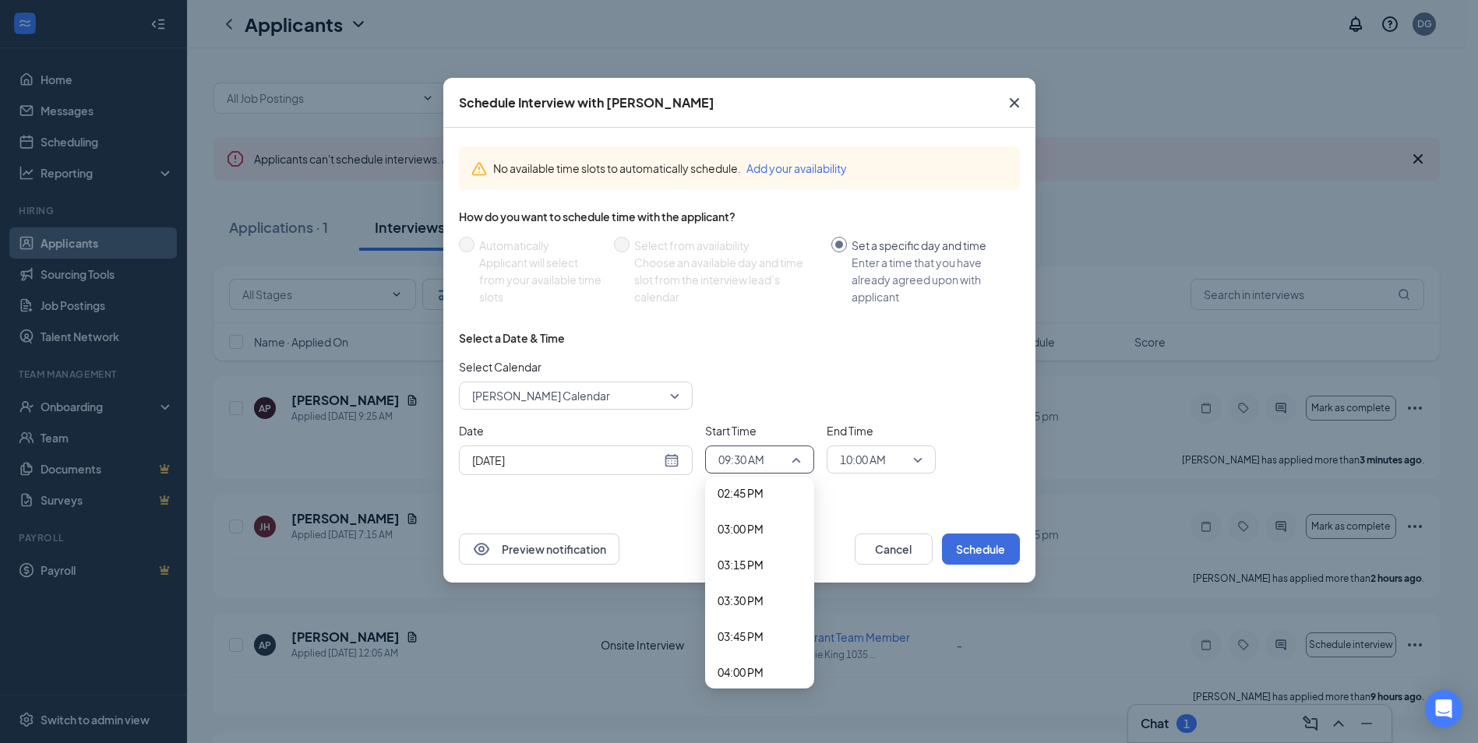
scroll to position [2023, 0]
click at [749, 597] on span "02:45 PM" at bounding box center [740, 593] width 46 height 17
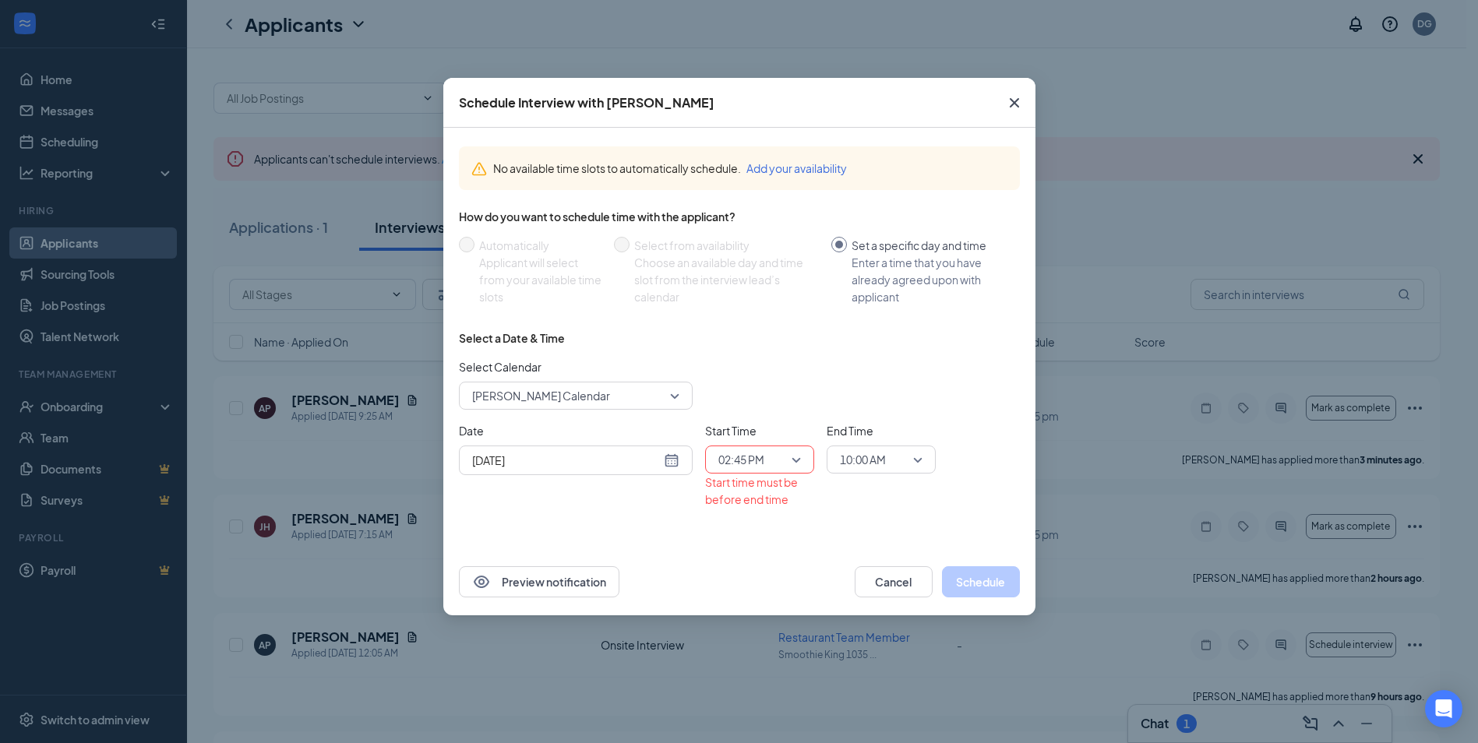
click at [749, 597] on div "Preview notification Cancel Schedule" at bounding box center [739, 581] width 592 height 67
click at [918, 454] on span "10:00 AM" at bounding box center [881, 459] width 83 height 23
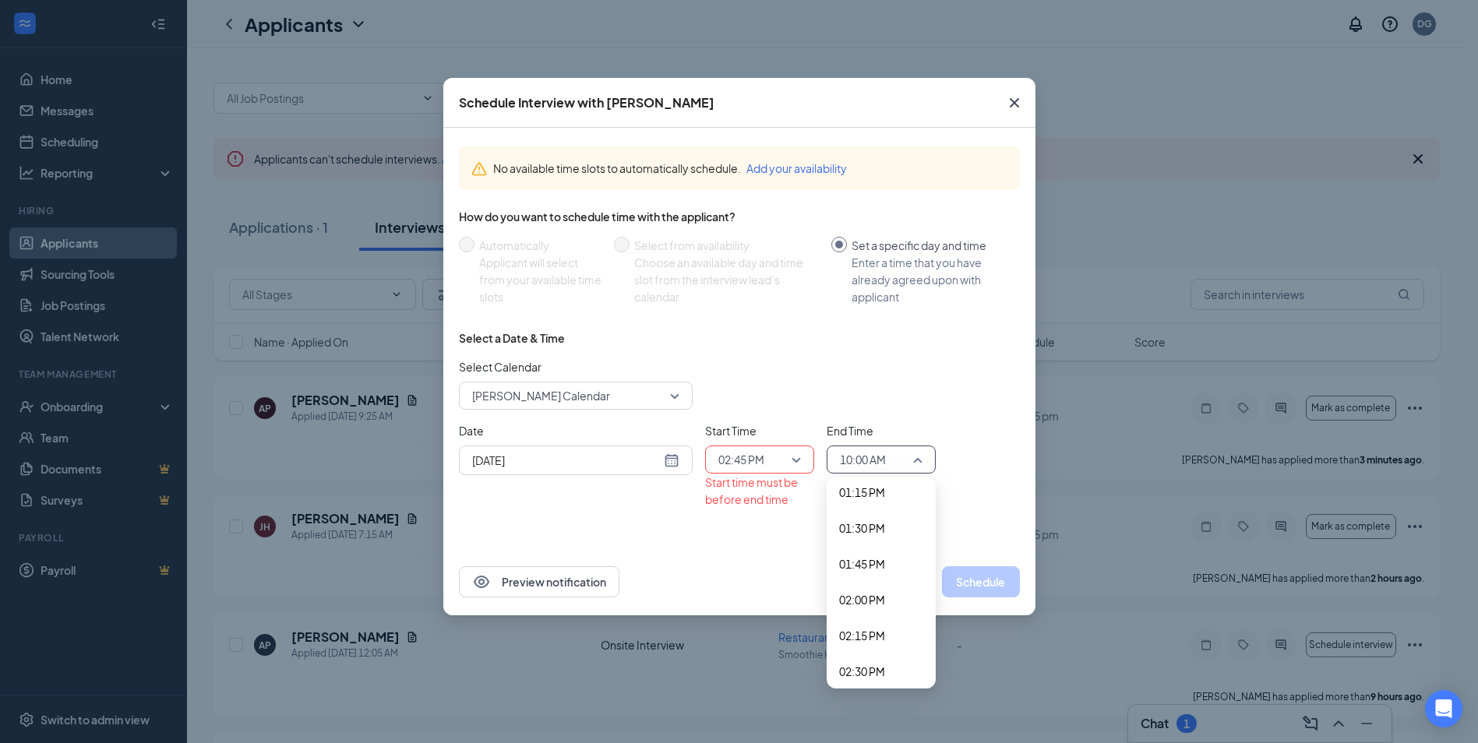
scroll to position [2010, 0]
click at [879, 634] on span "03:00 PM" at bounding box center [862, 641] width 46 height 17
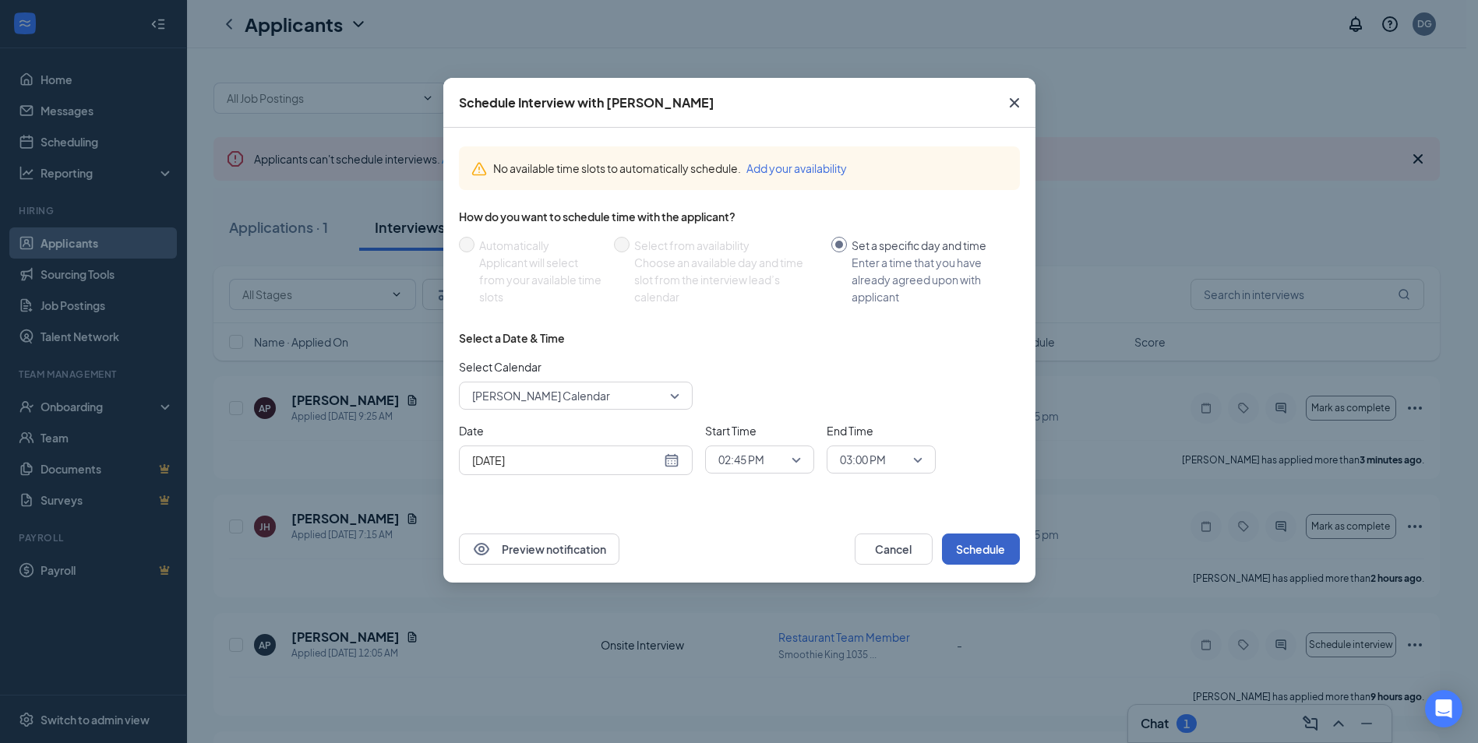
click at [980, 545] on button "Schedule" at bounding box center [981, 549] width 78 height 31
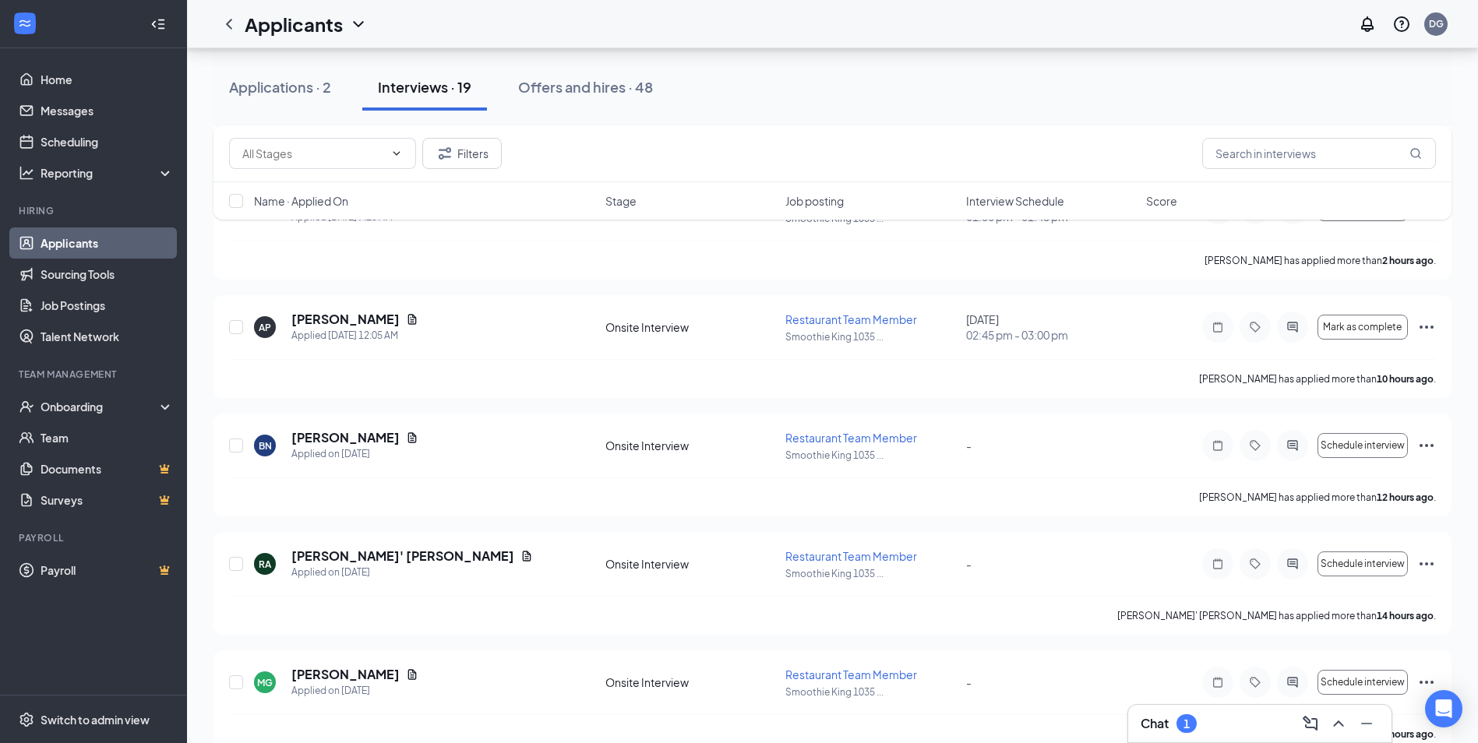
scroll to position [301, 0]
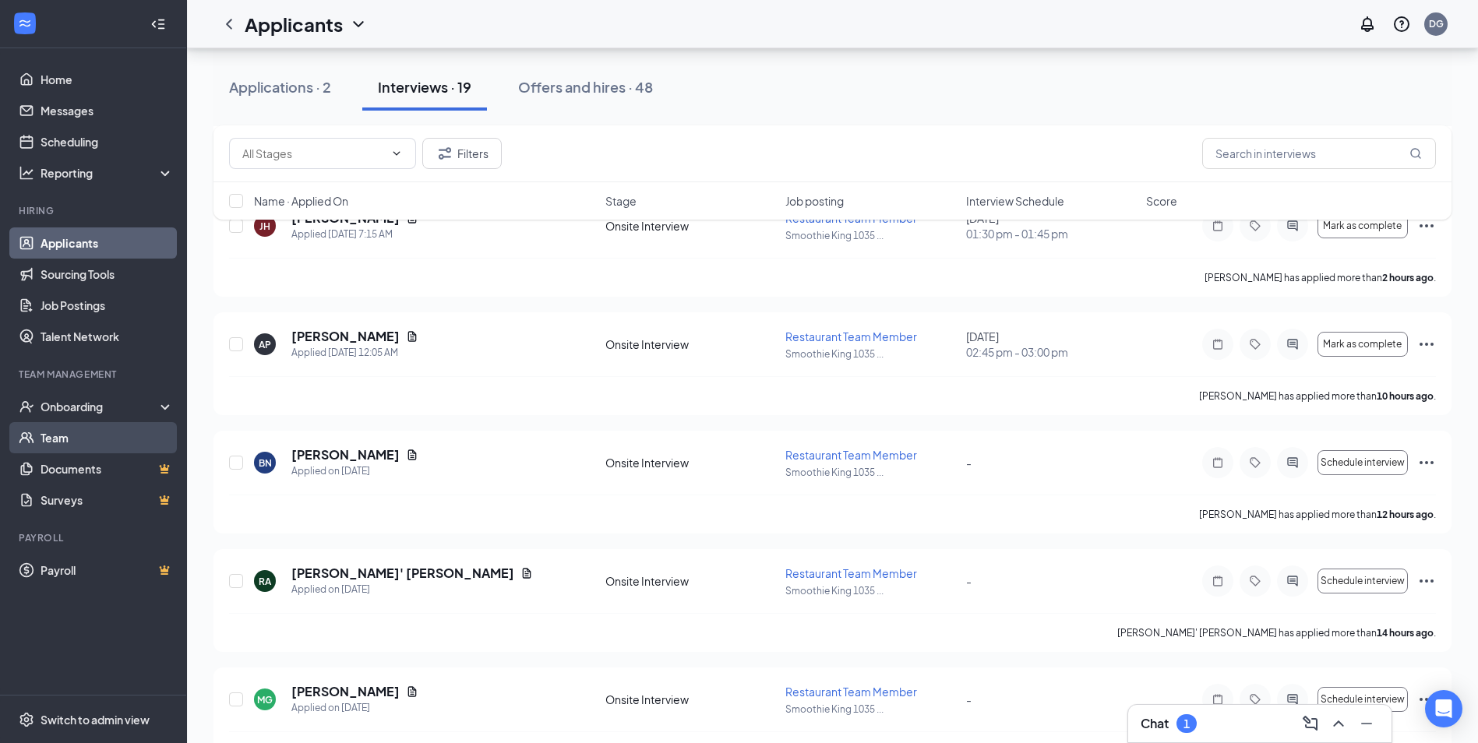
click at [58, 445] on link "Team" at bounding box center [107, 437] width 133 height 31
